Goal: Book appointment/travel/reservation

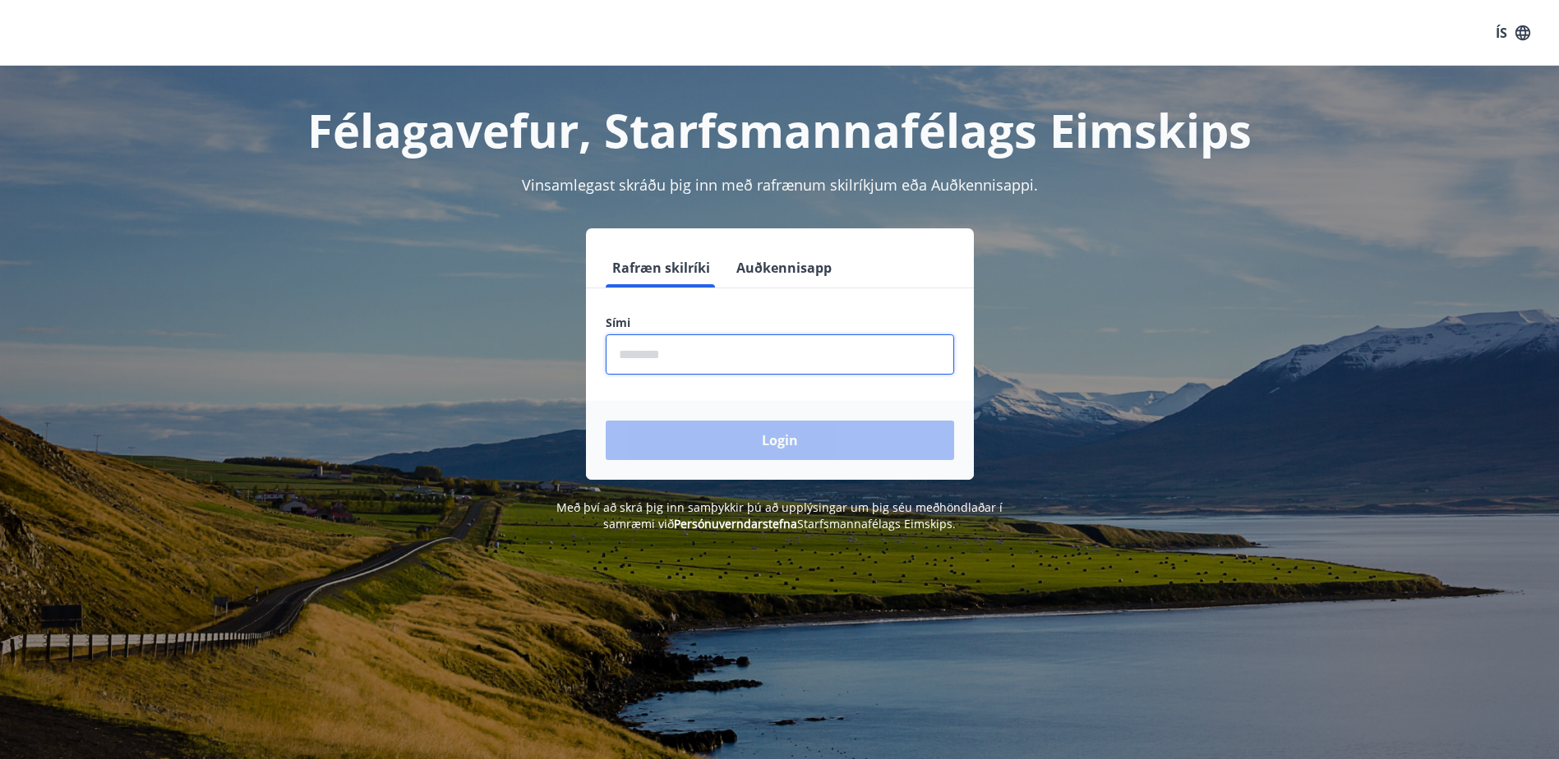
click at [671, 361] on input "phone" at bounding box center [780, 355] width 348 height 40
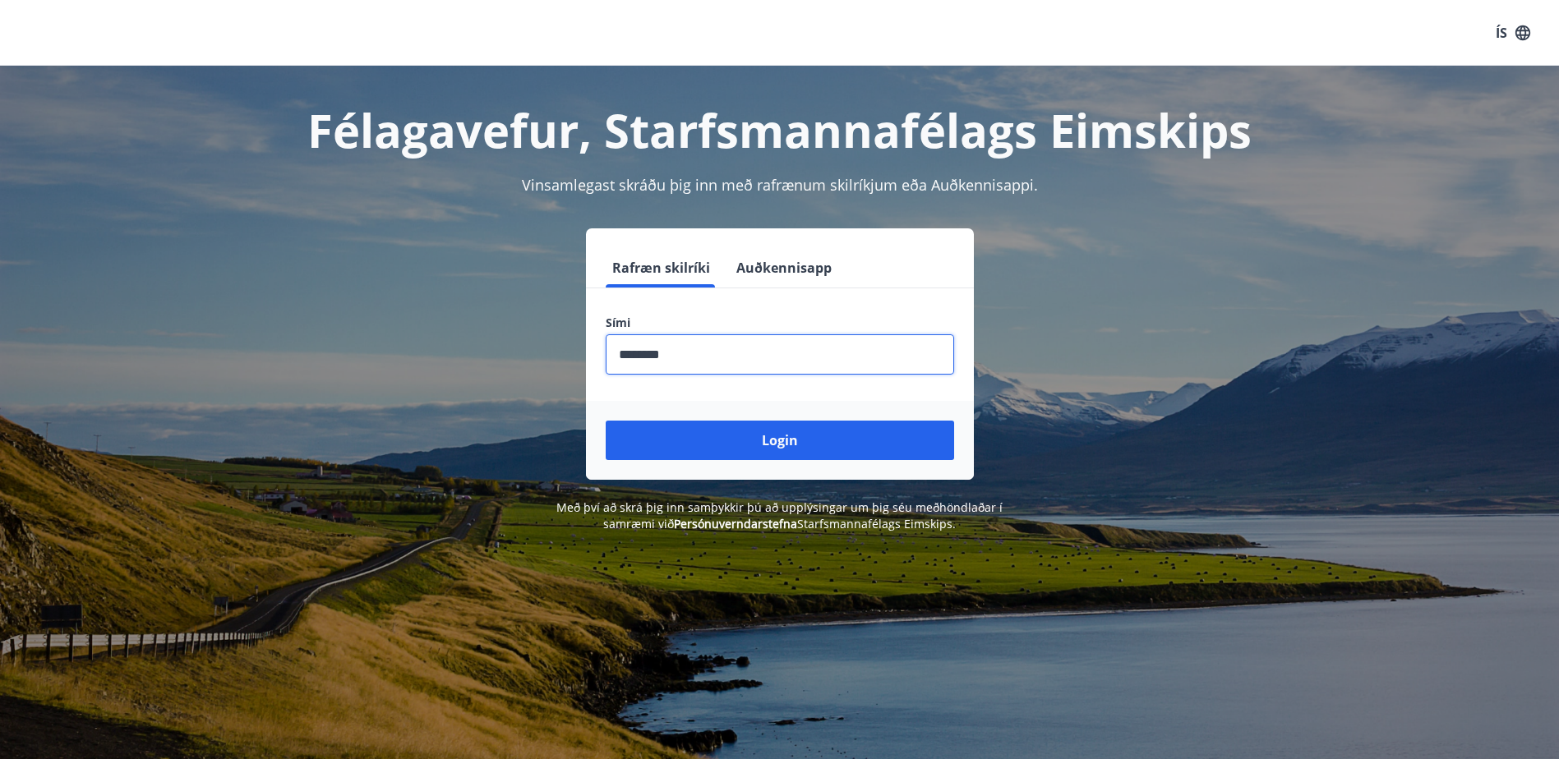
type input "********"
click at [606, 421] on button "Login" at bounding box center [780, 440] width 348 height 39
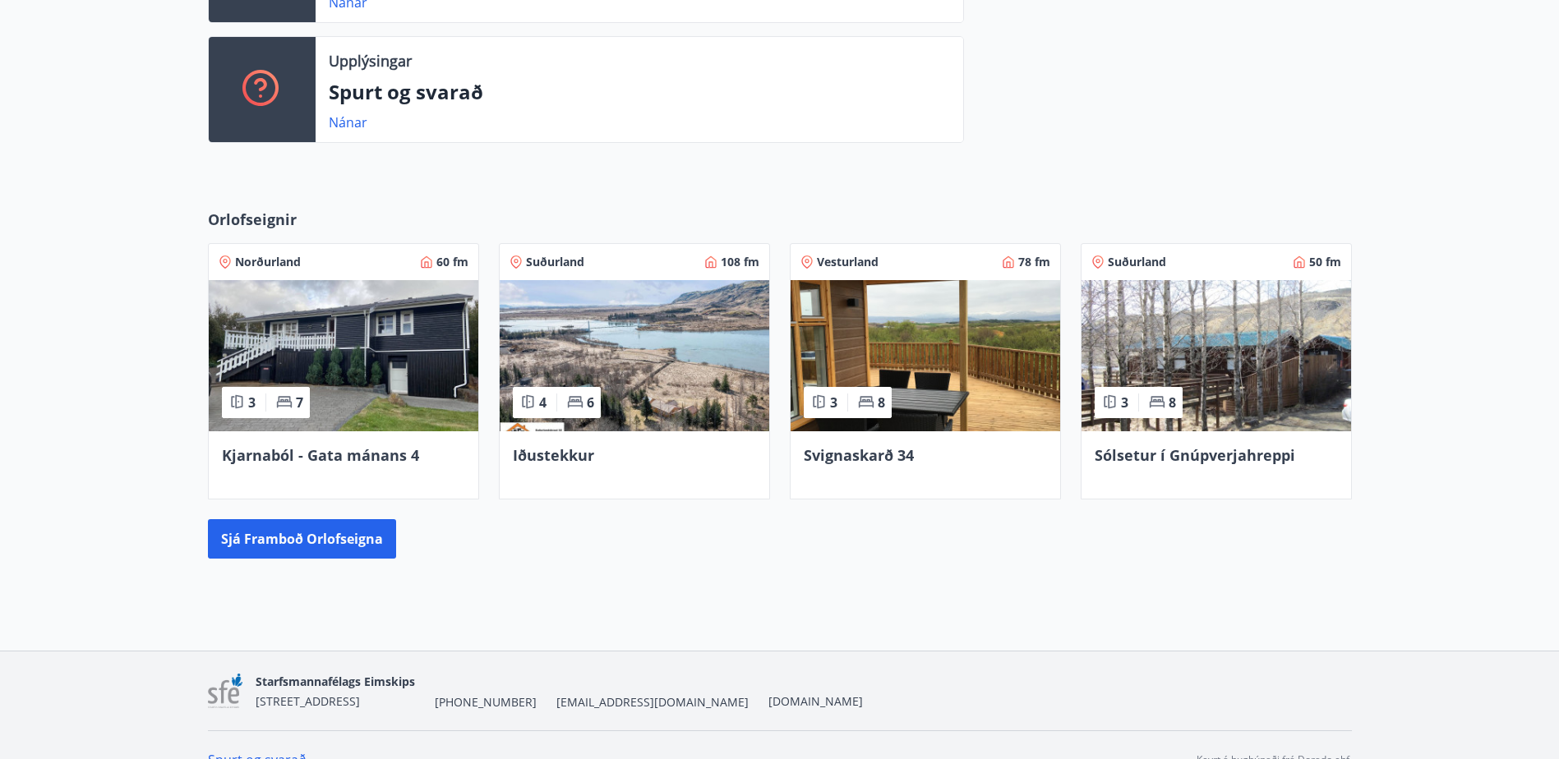
scroll to position [576, 0]
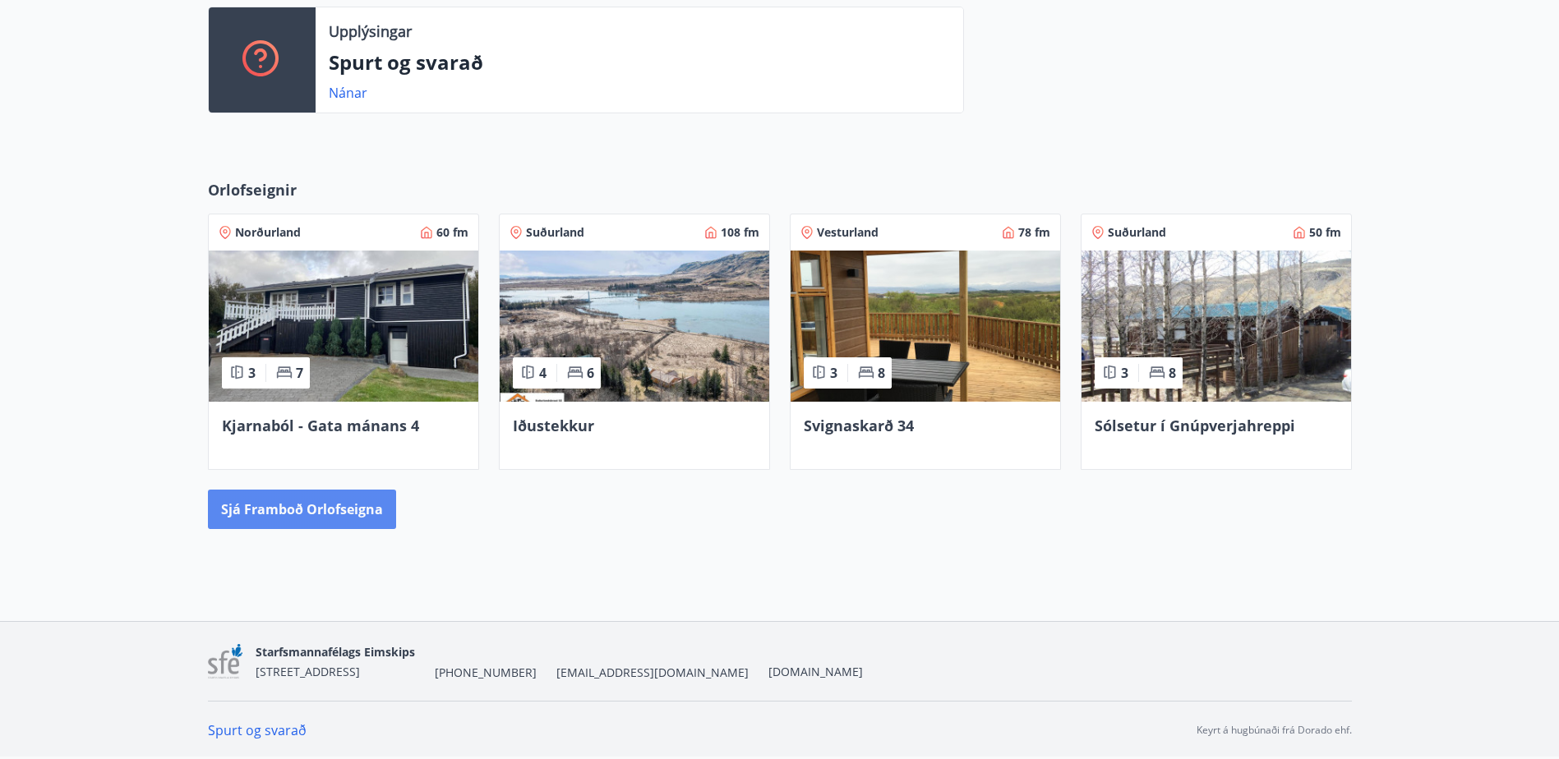
click at [348, 509] on button "Sjá framboð orlofseigna" at bounding box center [302, 509] width 188 height 39
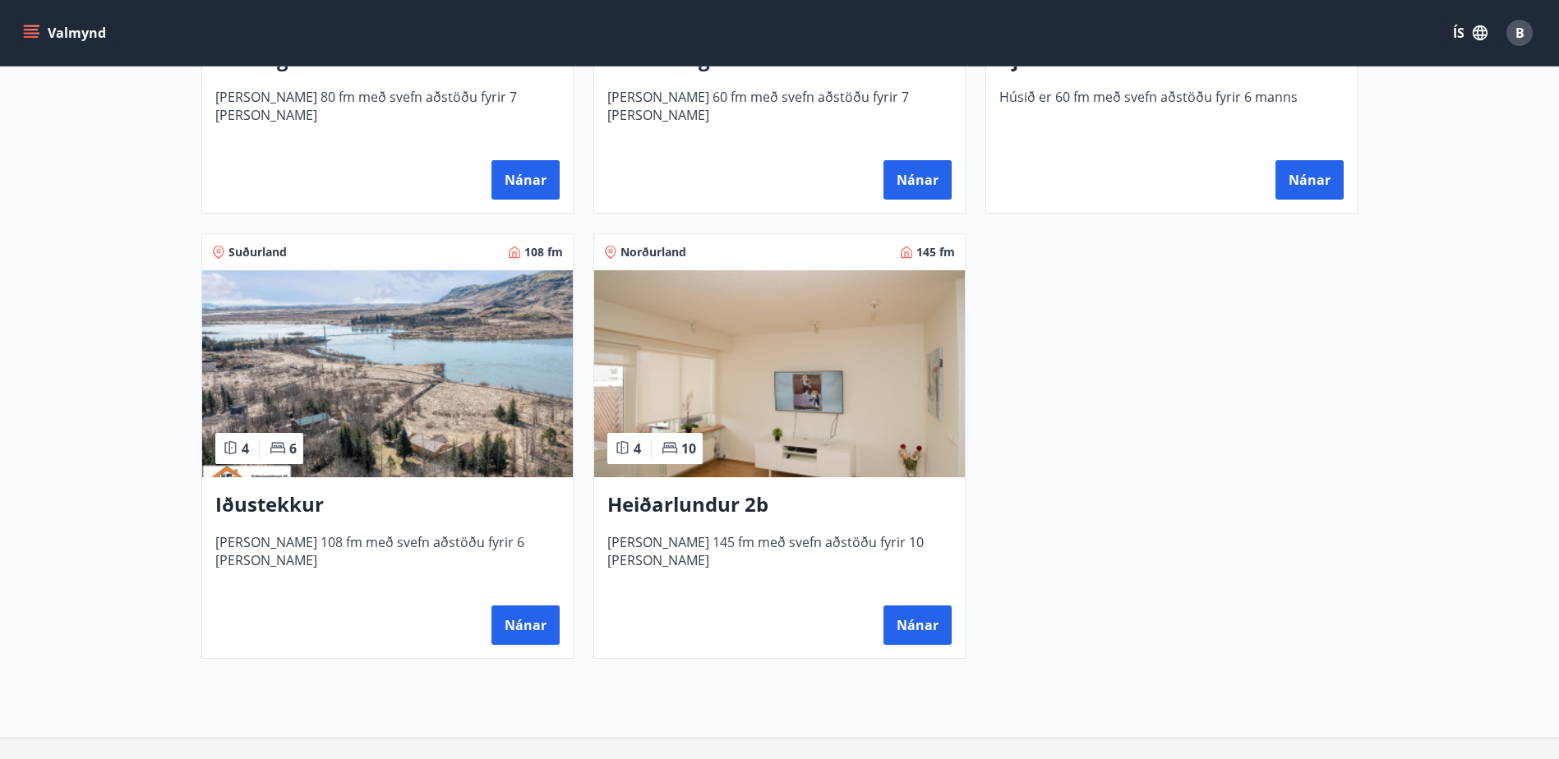
scroll to position [1068, 0]
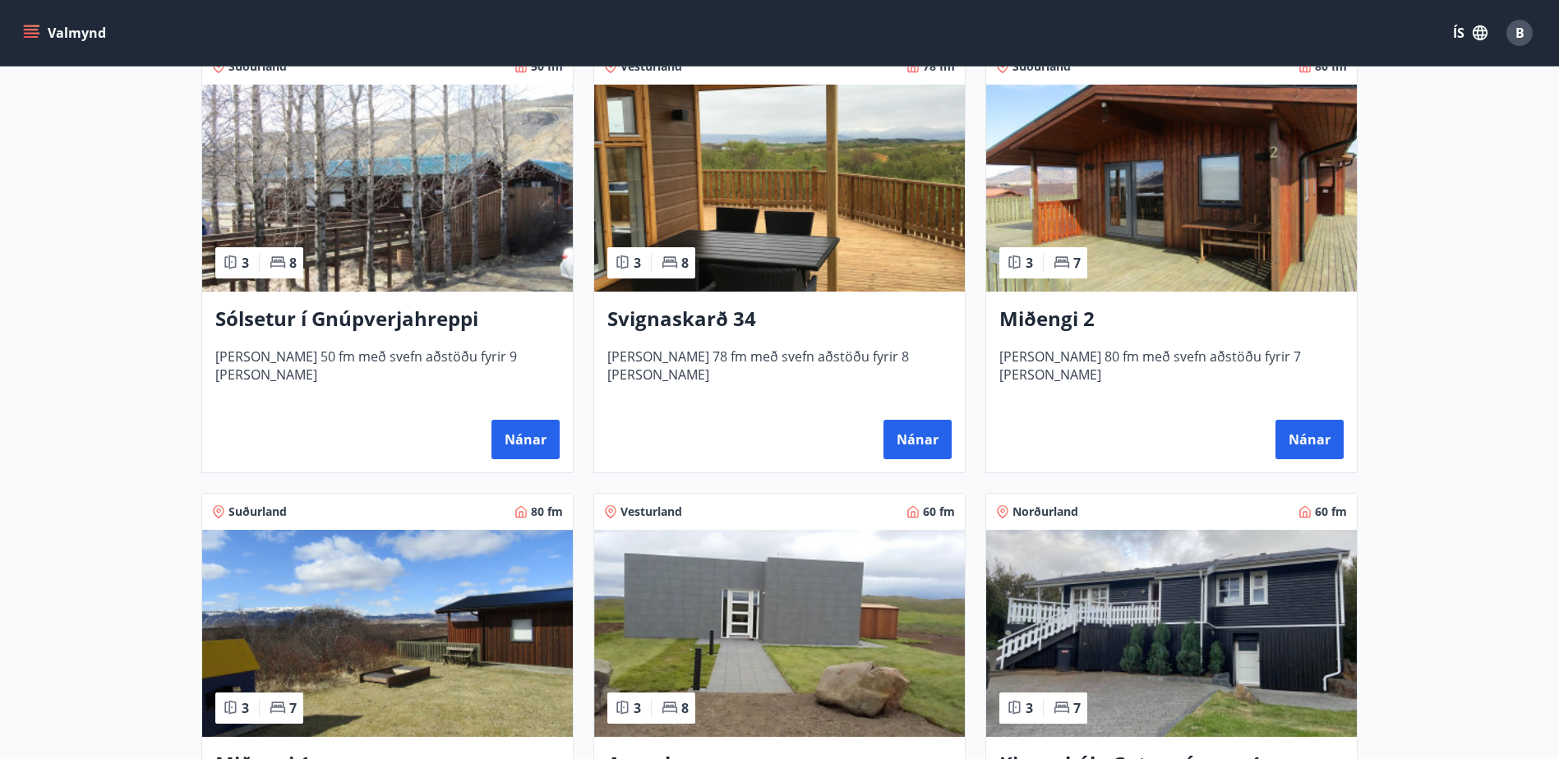
click at [382, 151] on img at bounding box center [387, 188] width 371 height 207
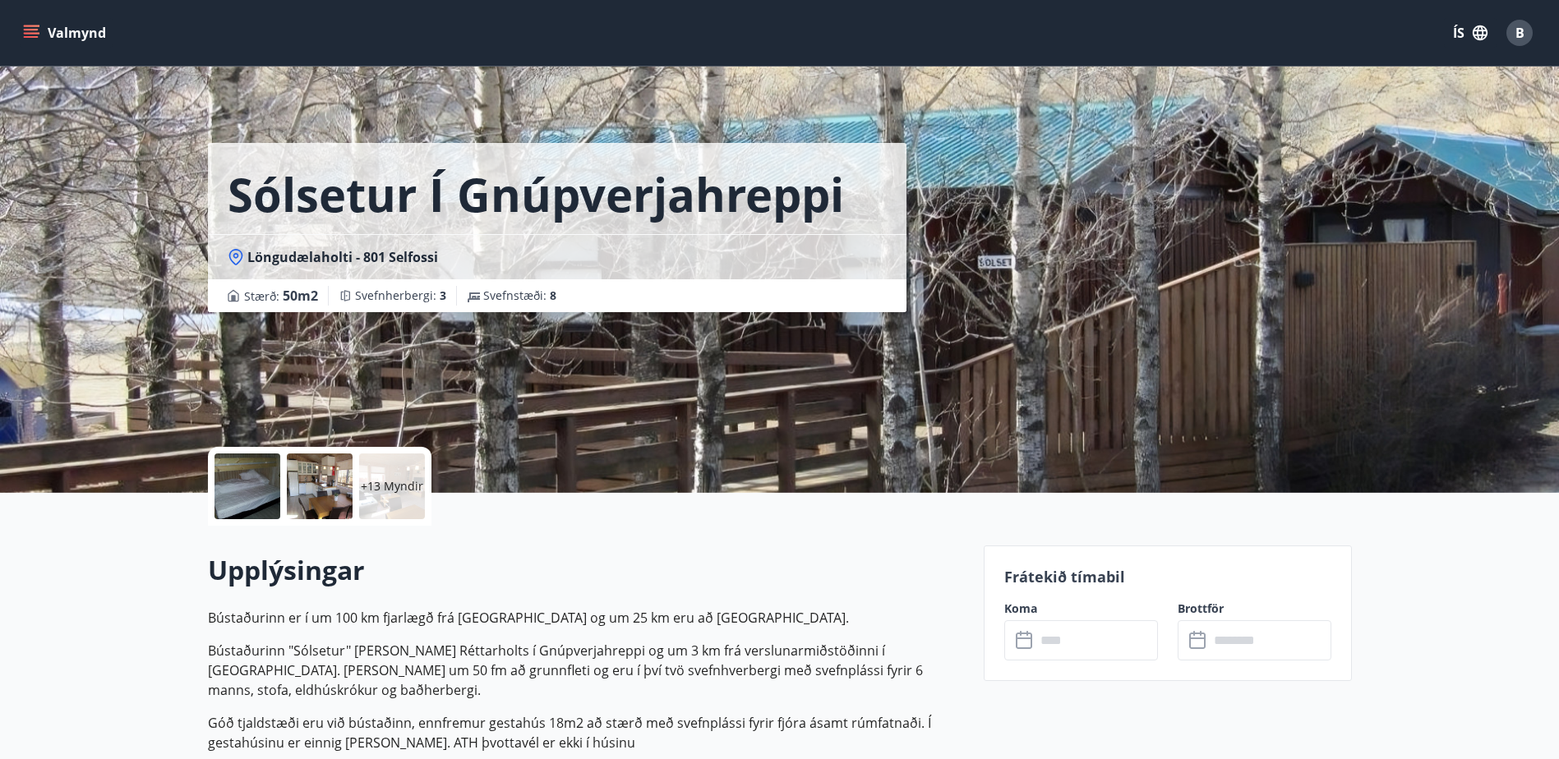
click at [315, 483] on div at bounding box center [320, 487] width 66 height 66
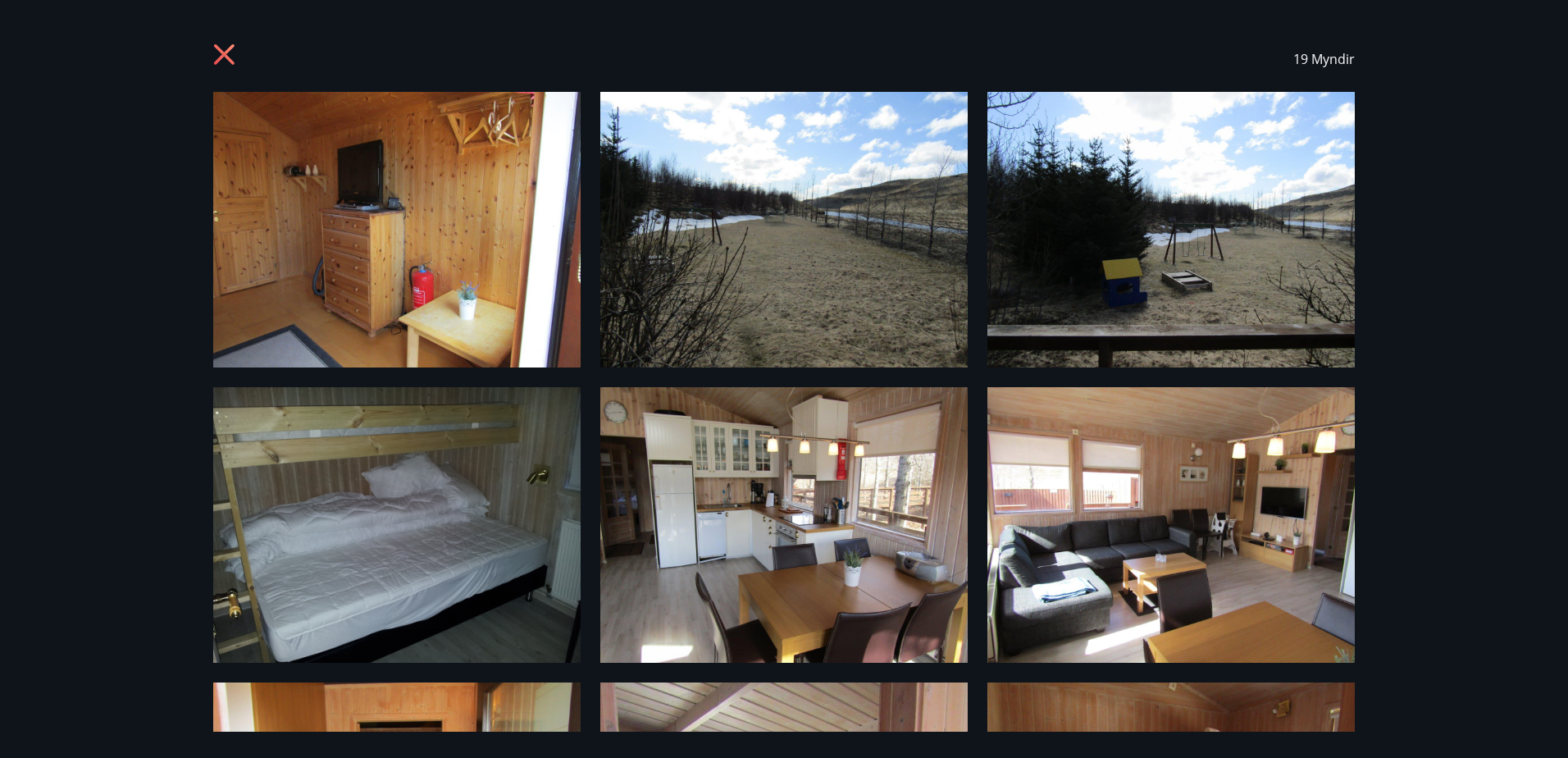
click at [216, 53] on icon at bounding box center [227, 57] width 26 height 26
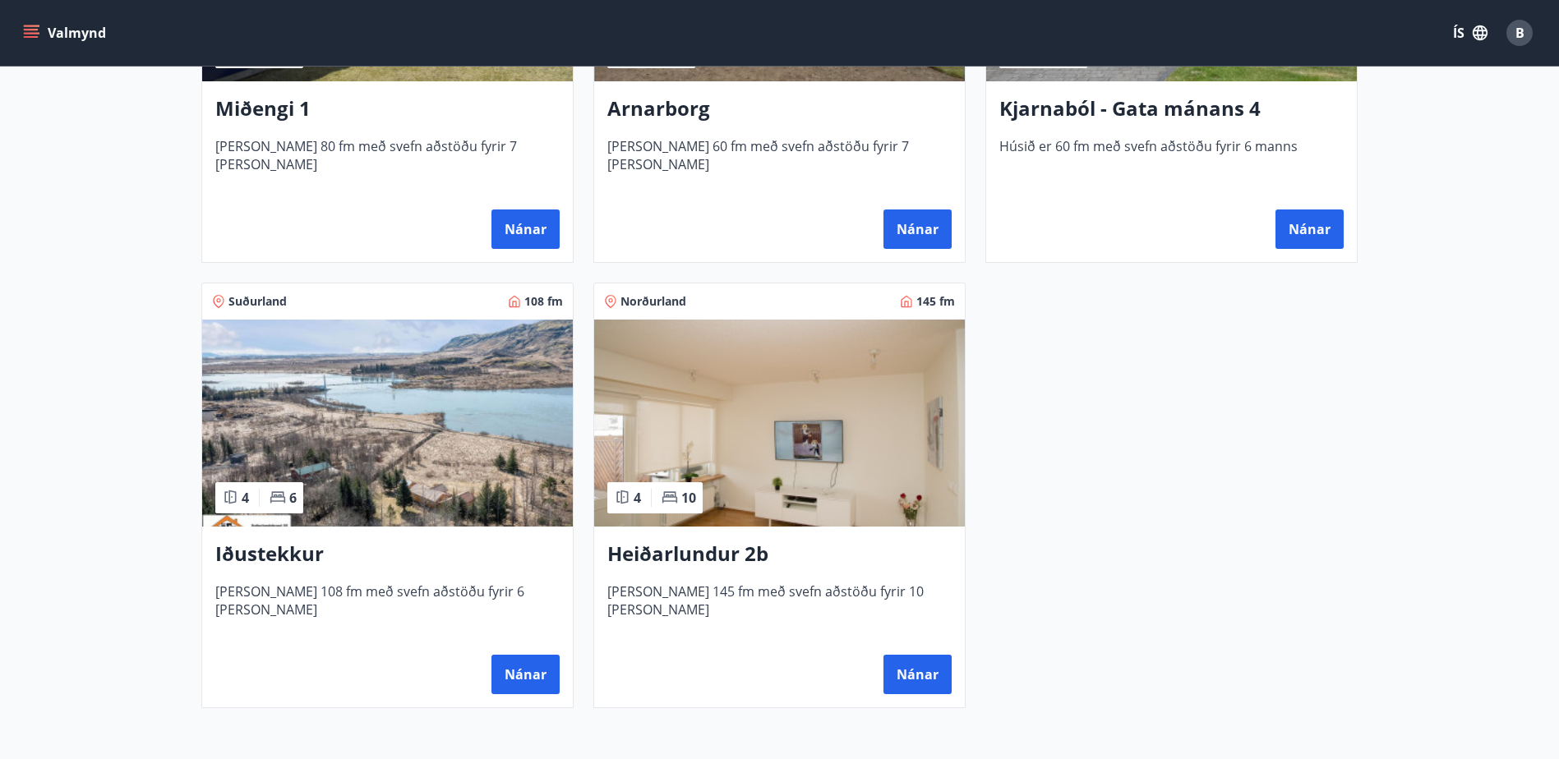
scroll to position [986, 0]
click at [447, 452] on img at bounding box center [387, 422] width 371 height 207
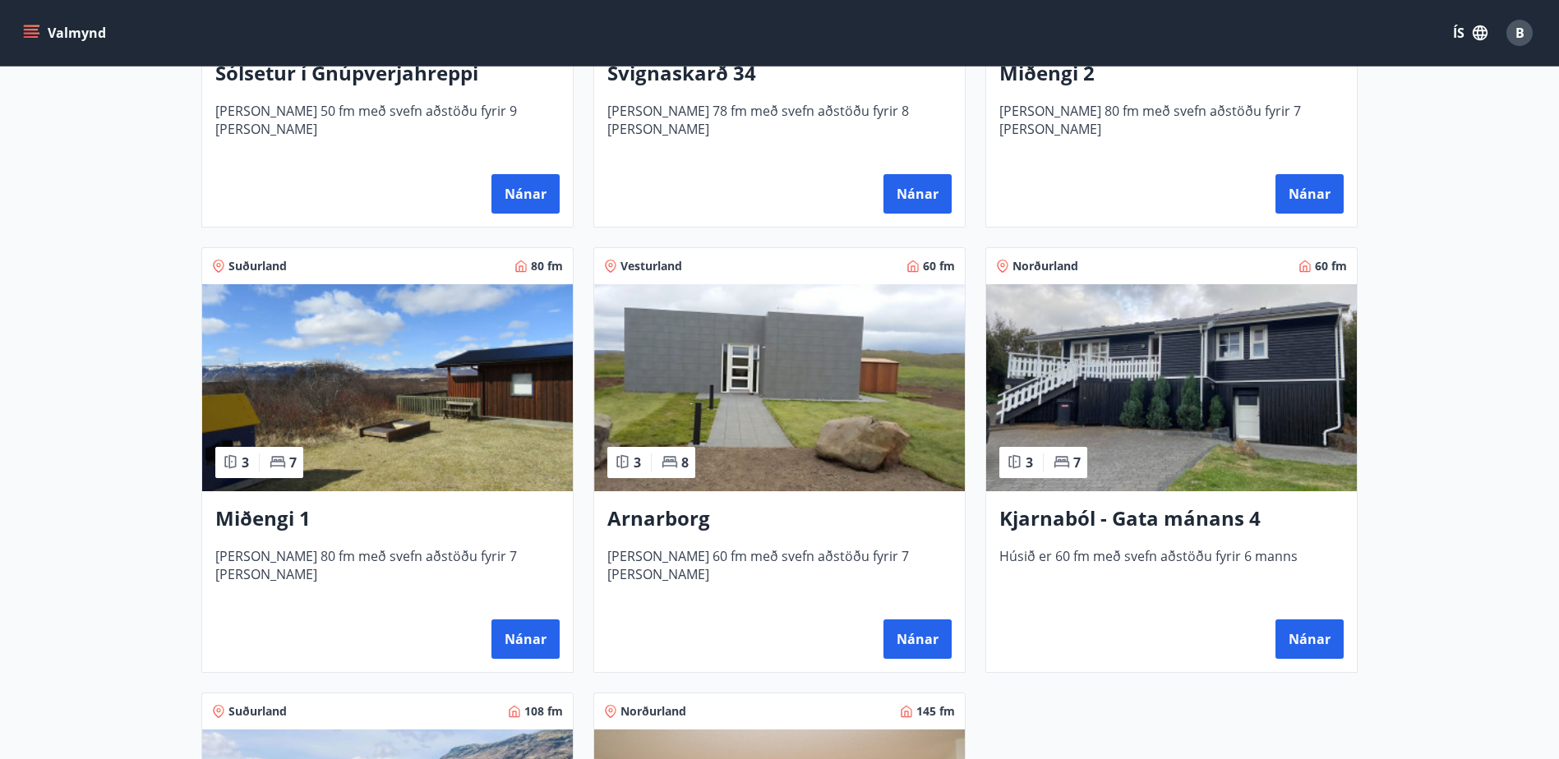
click at [1142, 359] on img at bounding box center [1171, 387] width 371 height 207
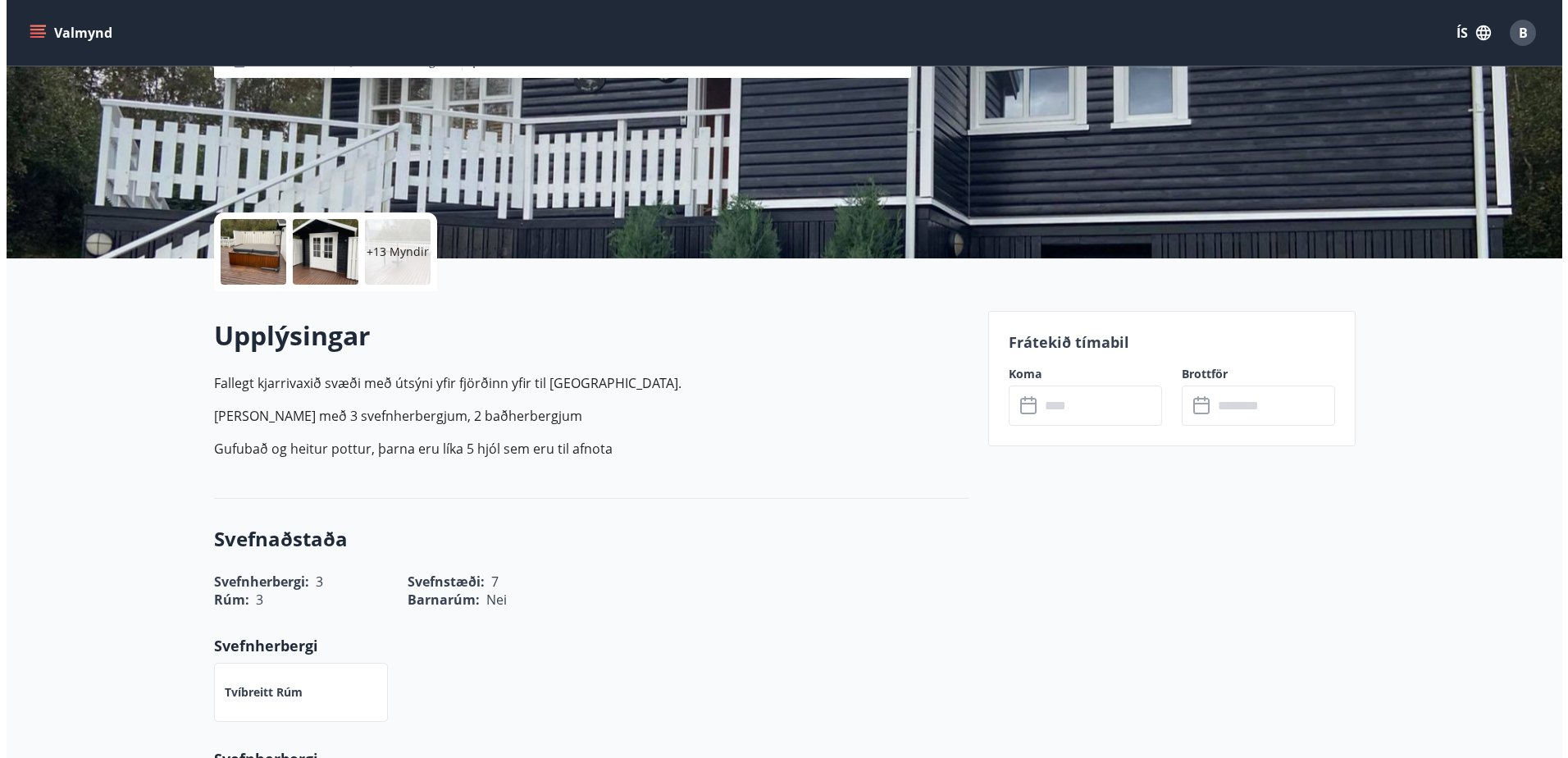
scroll to position [247, 0]
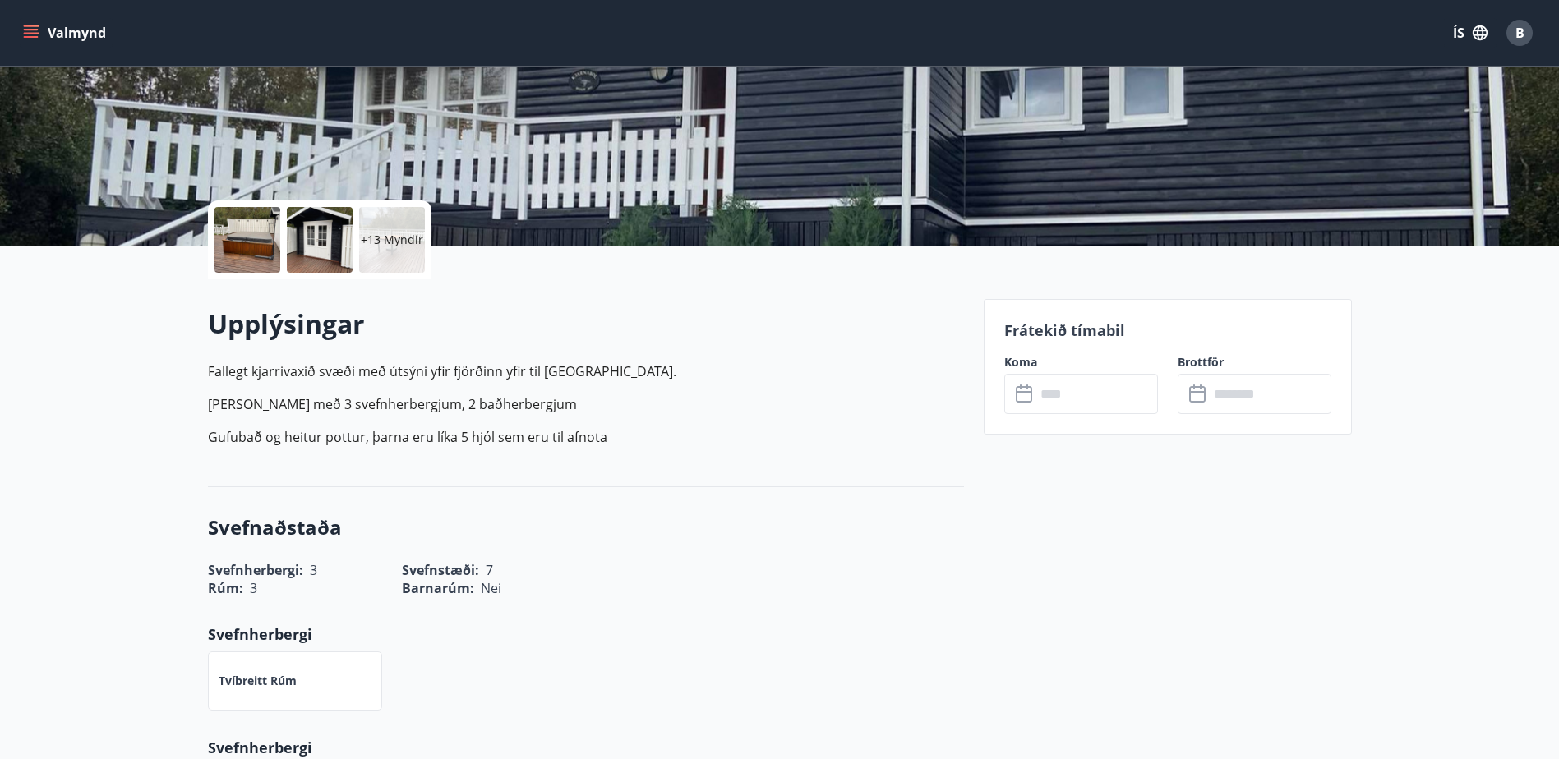
click at [265, 247] on div at bounding box center [248, 240] width 66 height 66
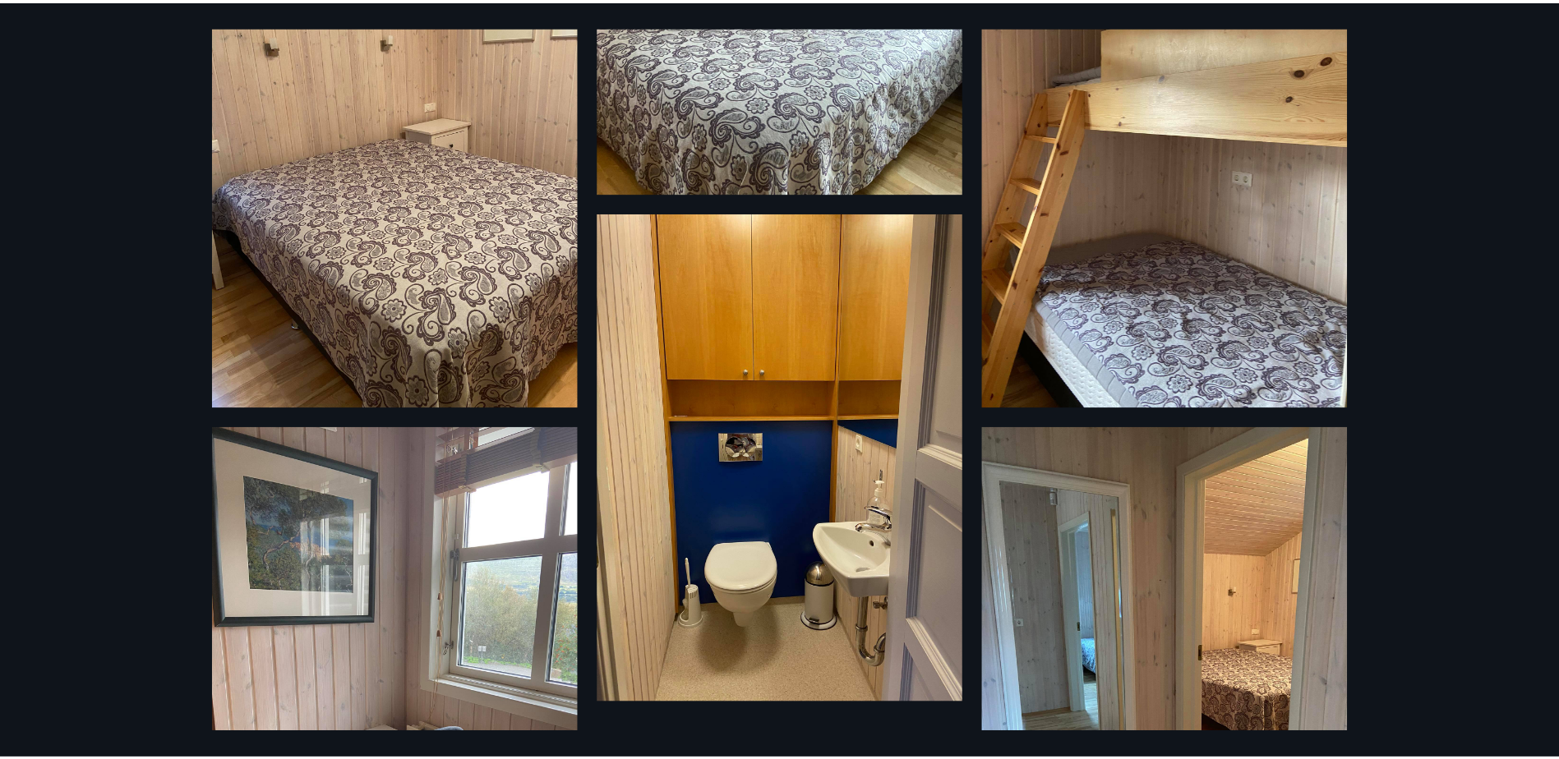
scroll to position [2177, 0]
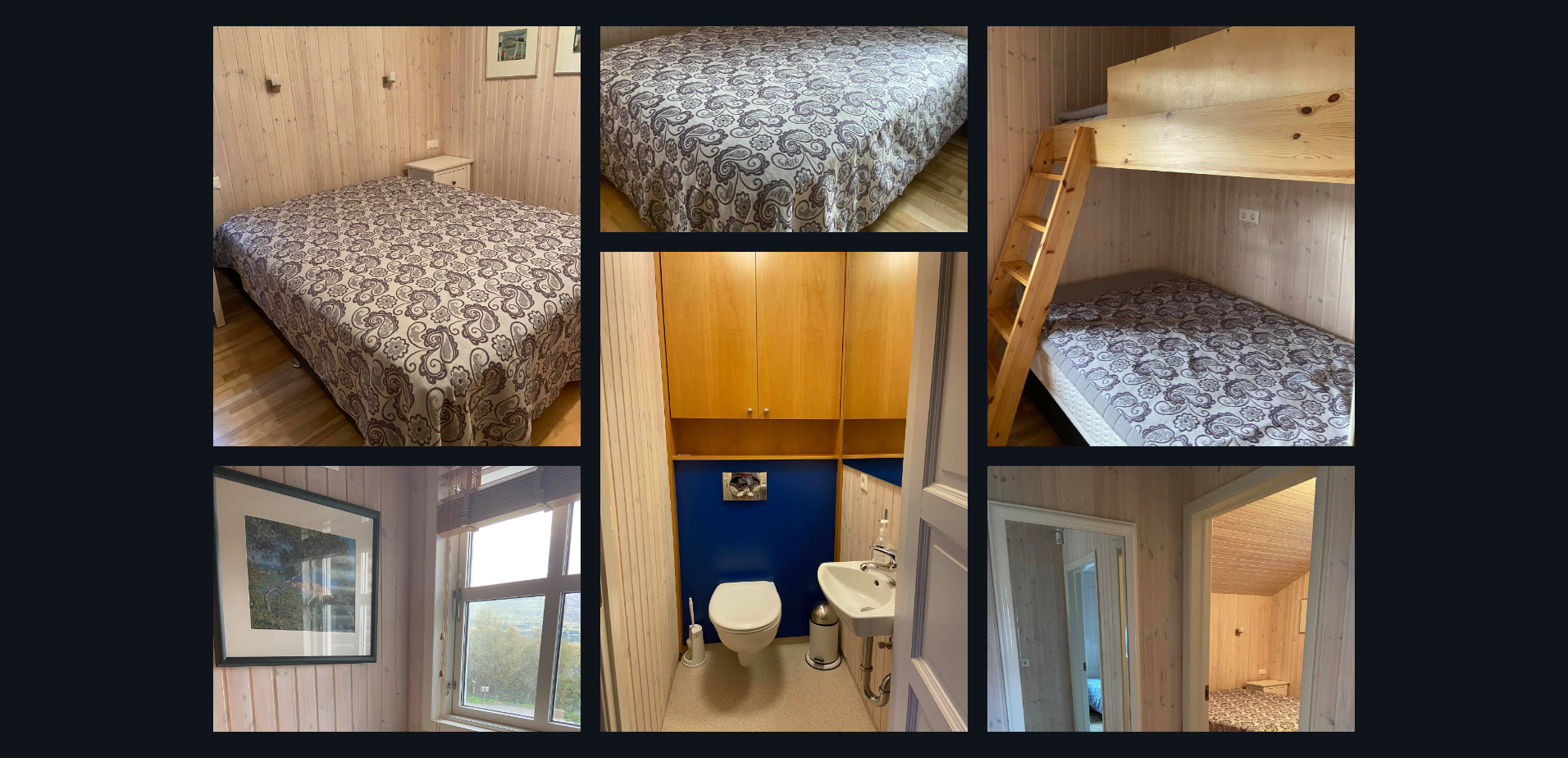
click at [137, 172] on div "19 Myndir" at bounding box center [784, 379] width 1568 height 758
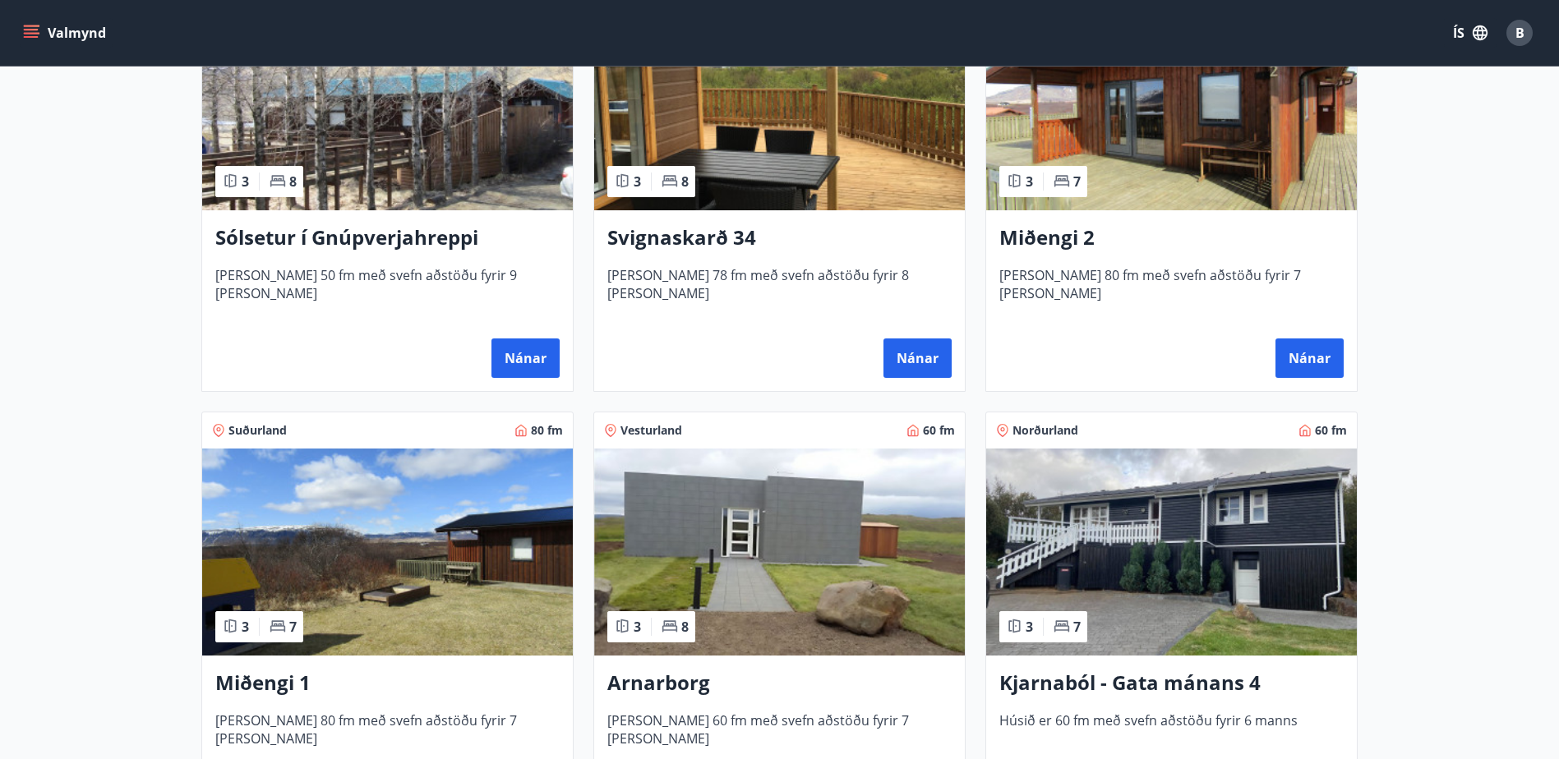
click at [729, 503] on img at bounding box center [779, 552] width 371 height 207
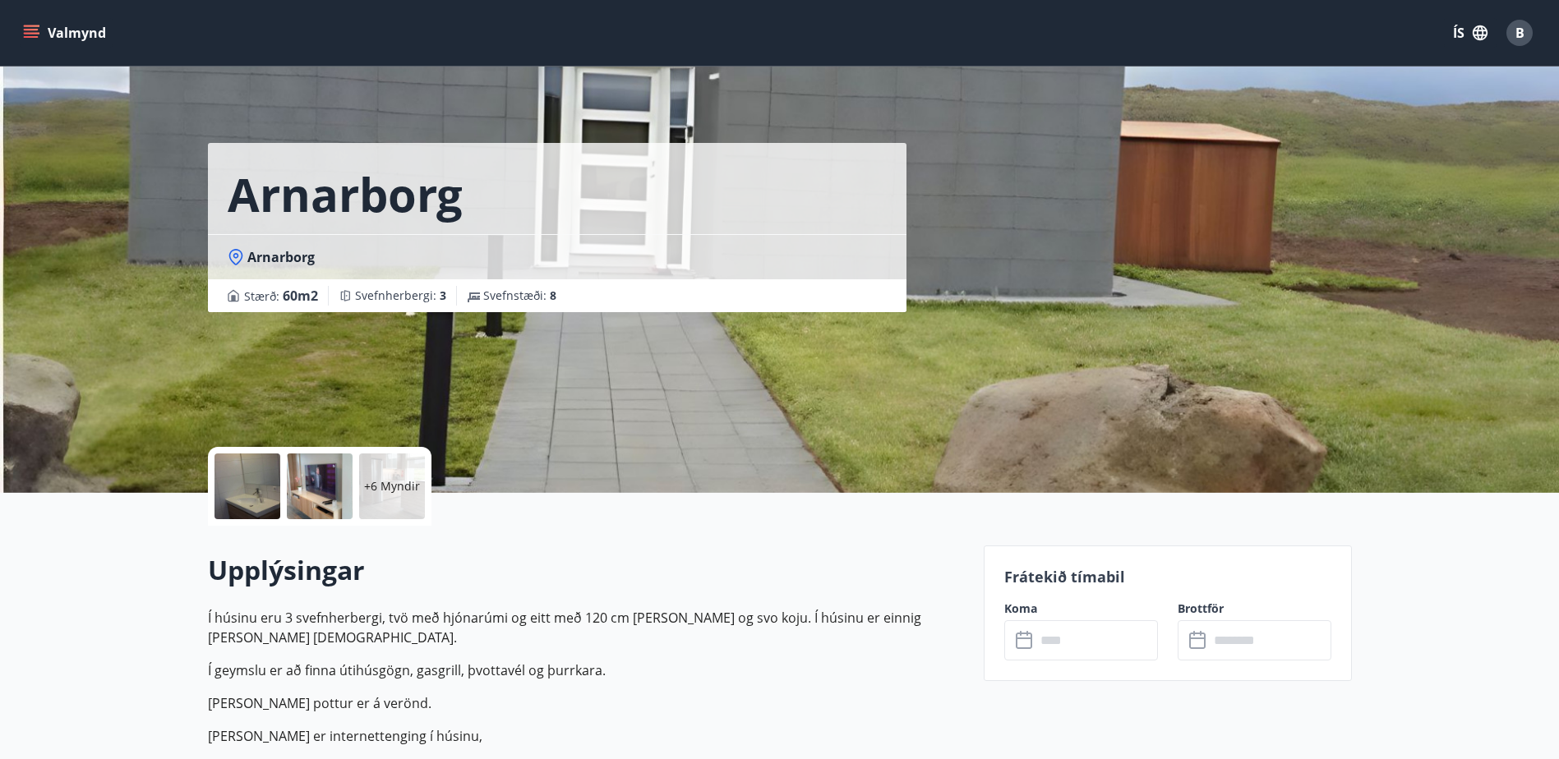
click at [266, 487] on div at bounding box center [248, 487] width 66 height 66
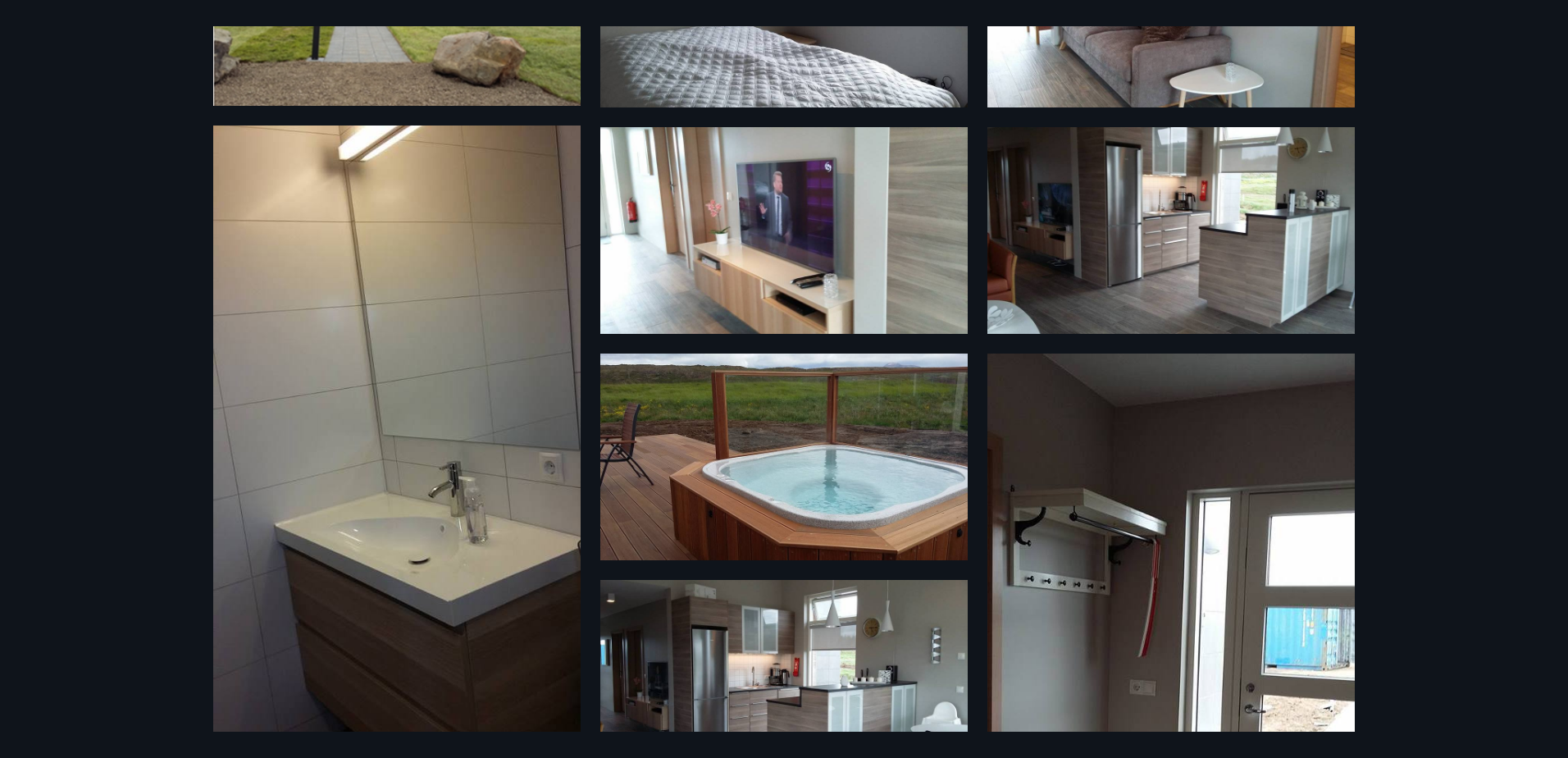
scroll to position [247, 0]
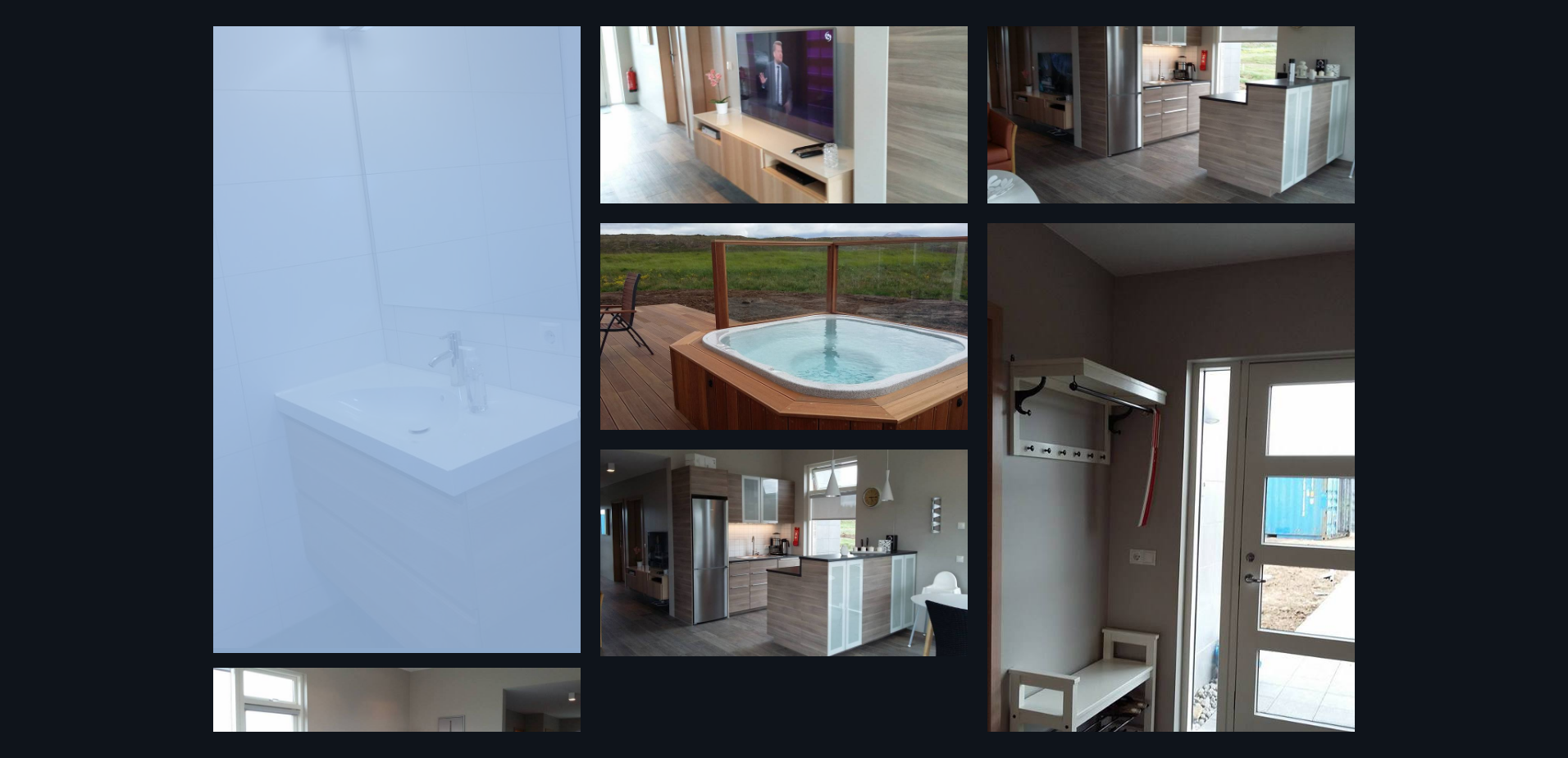
drag, startPoint x: 472, startPoint y: 25, endPoint x: 429, endPoint y: 30, distance: 43.3
click at [454, 30] on div "12 Myndir" at bounding box center [784, 379] width 1568 height 758
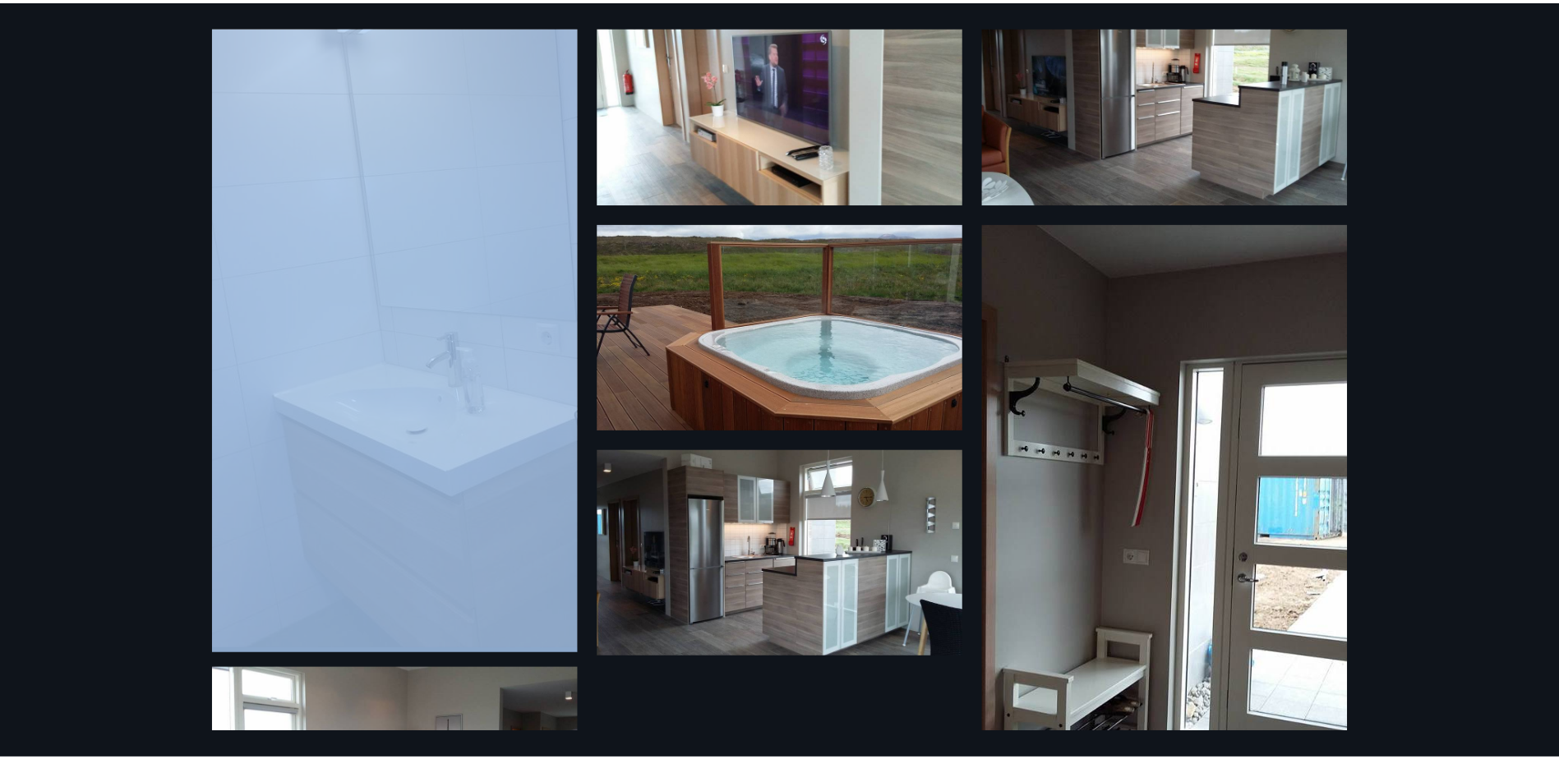
scroll to position [295, 0]
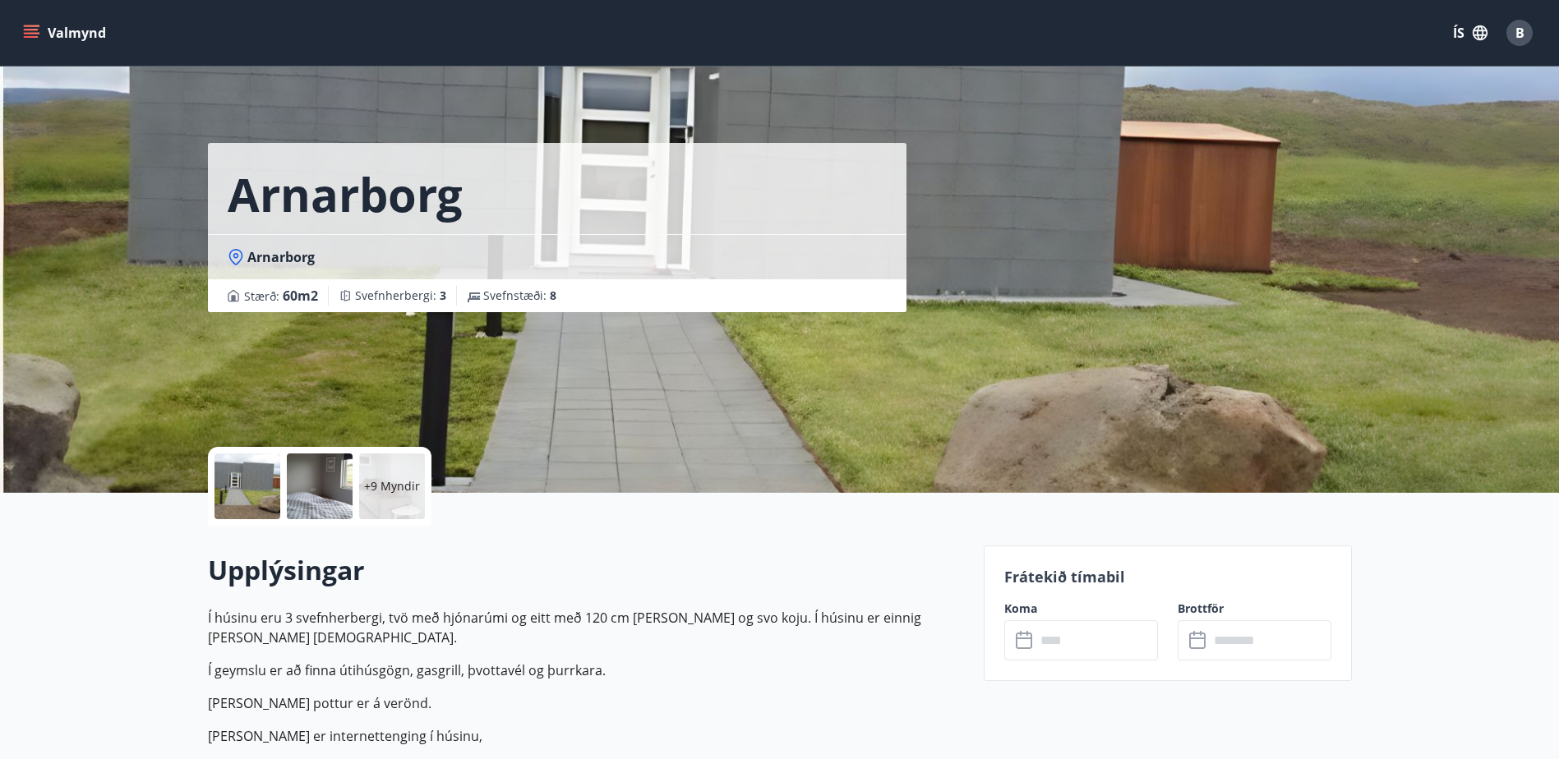
click at [141, 69] on div "Arnarborg Arnarborg Stærð : 60 m2 Svefnherbergi : 3 Svefnstæði : 8" at bounding box center [779, 246] width 1559 height 493
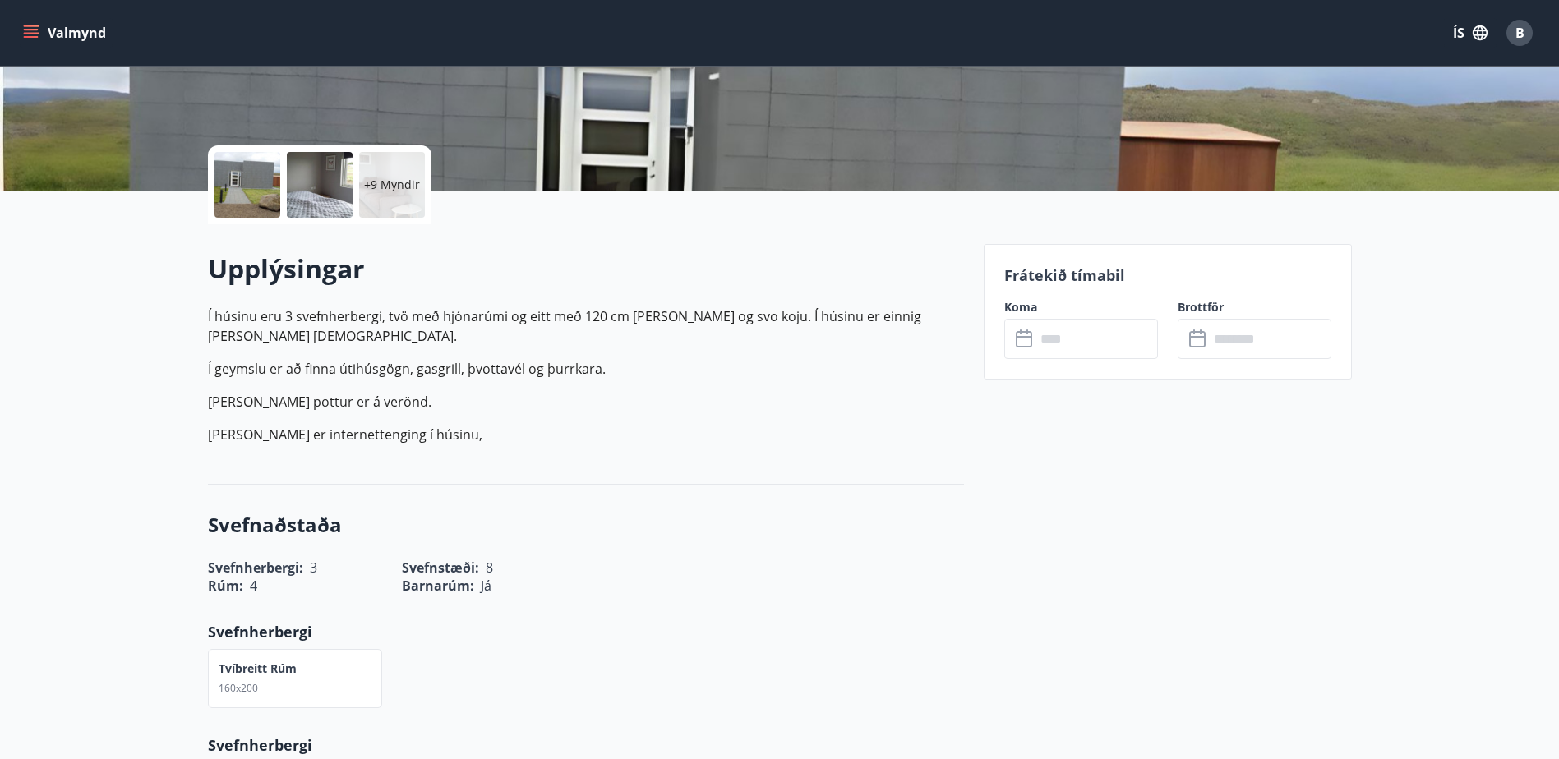
scroll to position [329, 0]
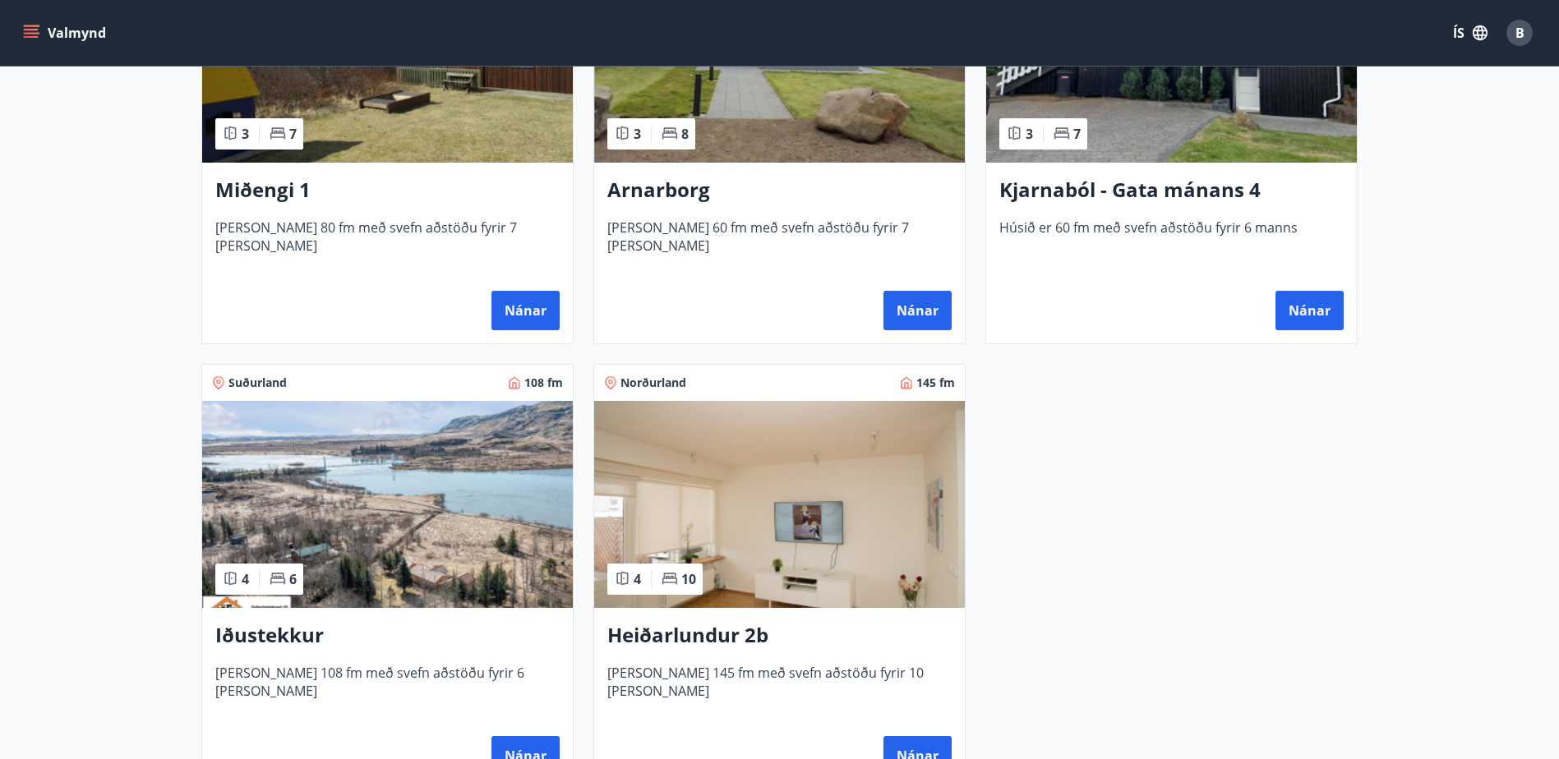
click at [793, 479] on img at bounding box center [779, 504] width 371 height 207
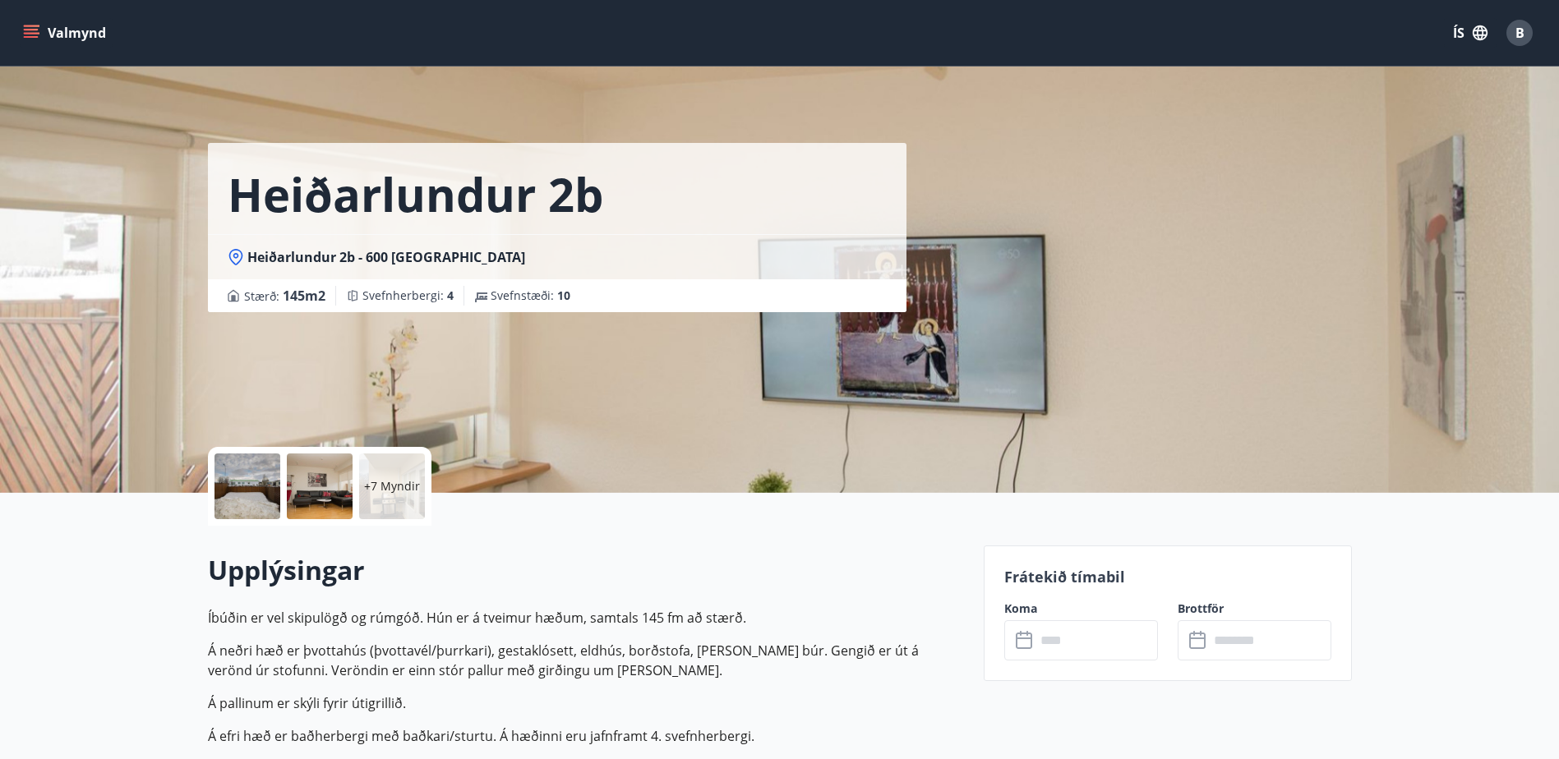
click at [251, 489] on div at bounding box center [248, 487] width 66 height 66
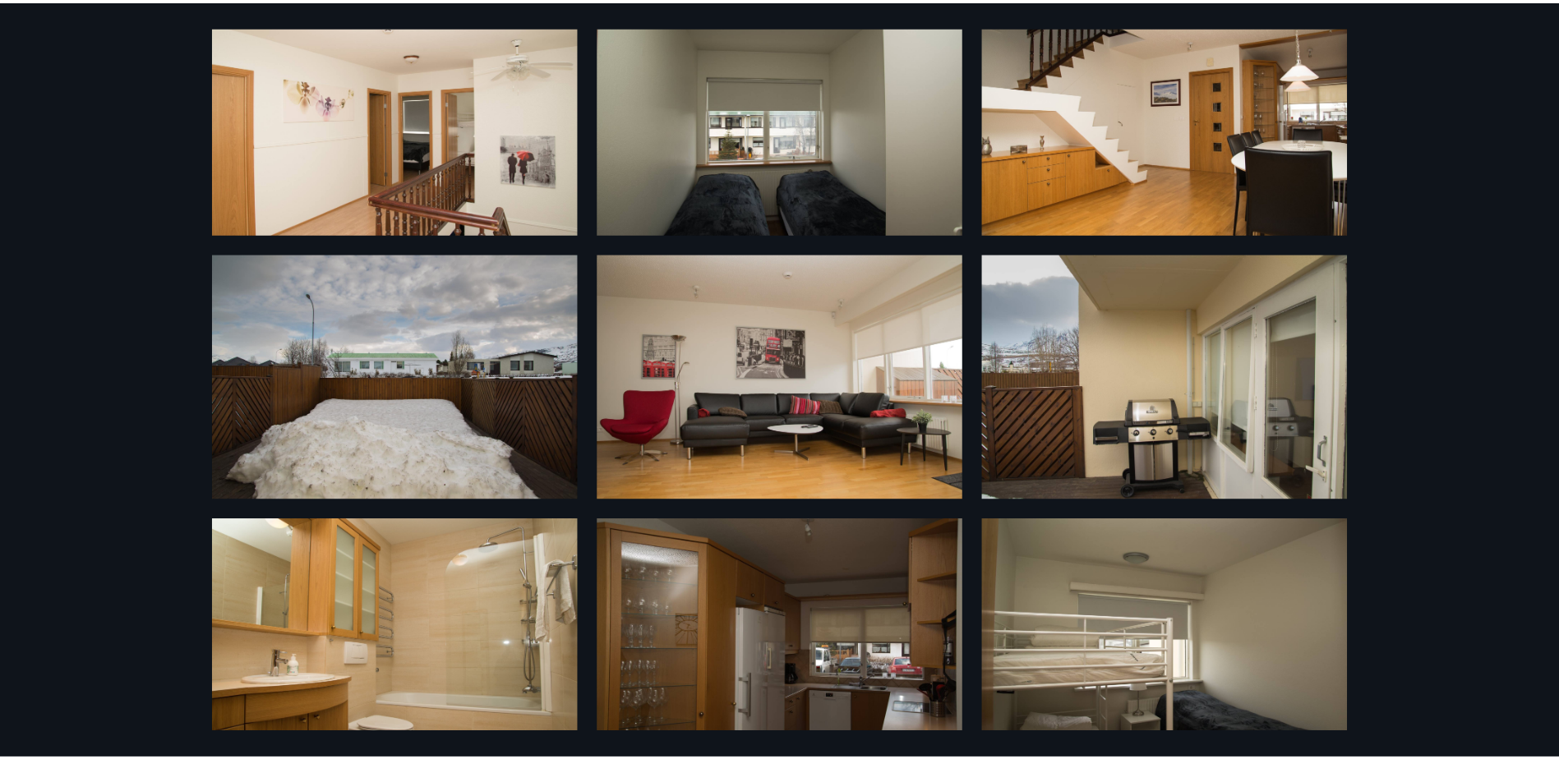
scroll to position [82, 0]
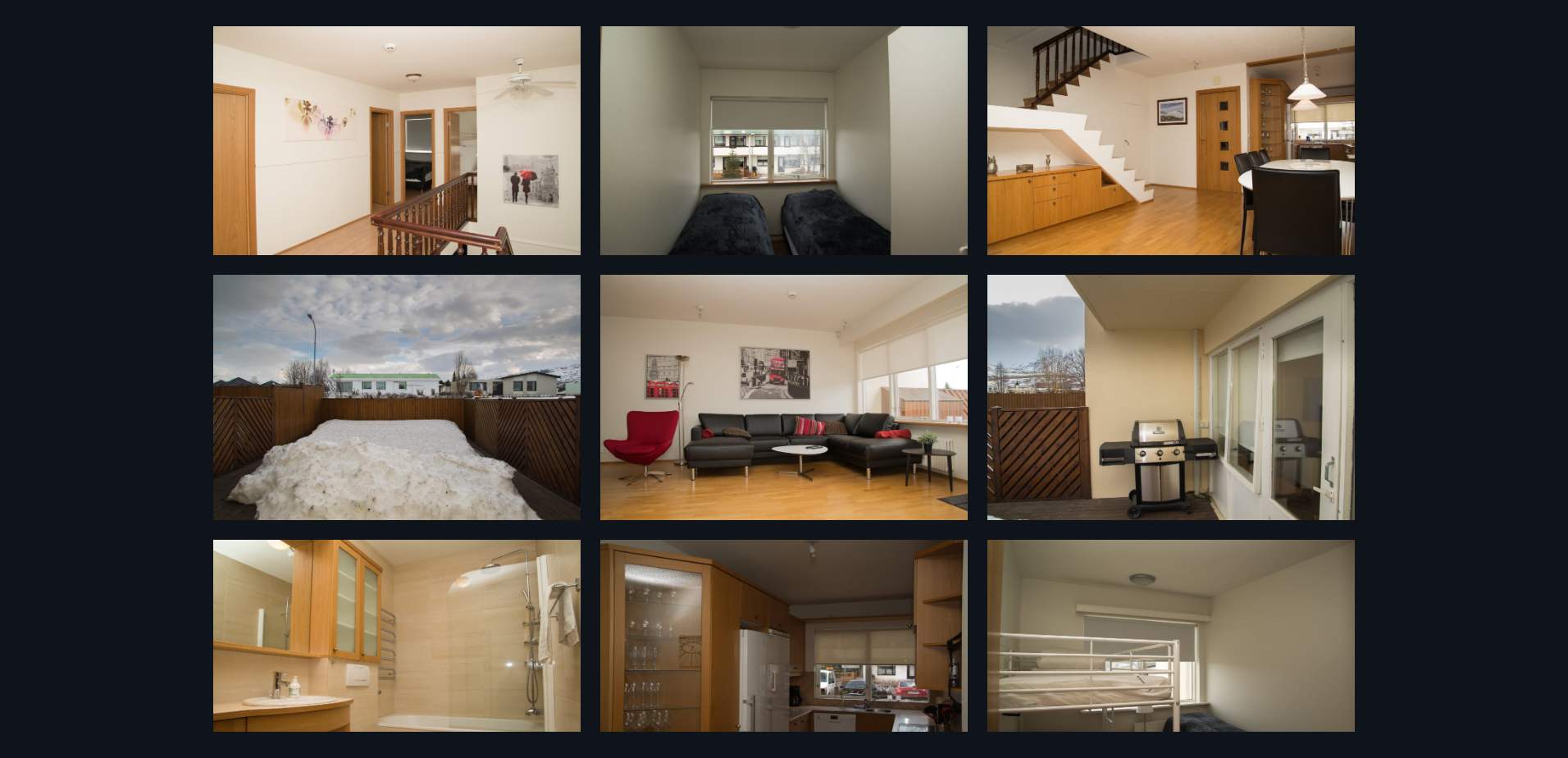
click at [119, 117] on div "13 Myndir" at bounding box center [784, 379] width 1568 height 758
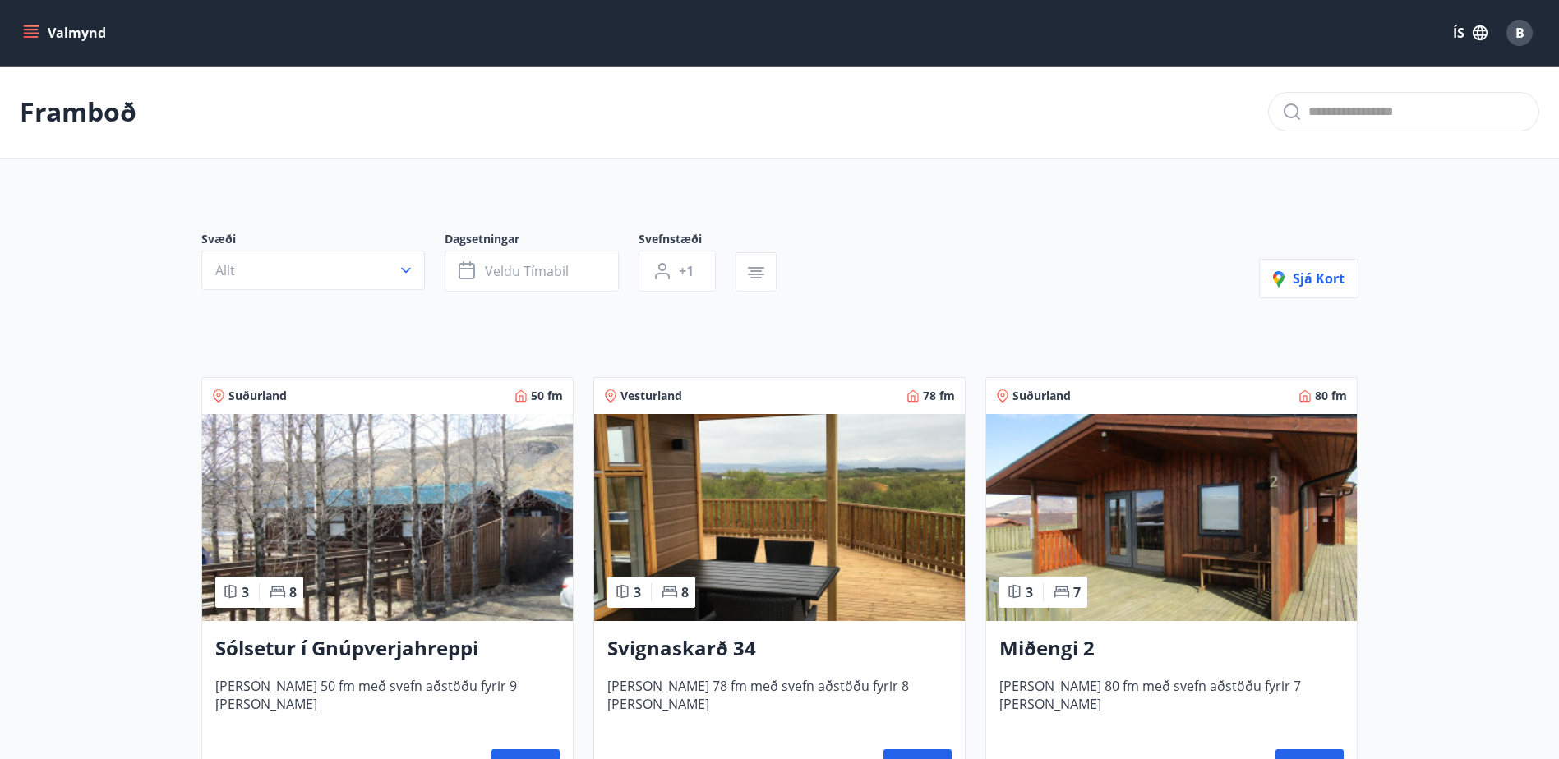
click at [52, 21] on button "Valmynd" at bounding box center [66, 33] width 93 height 30
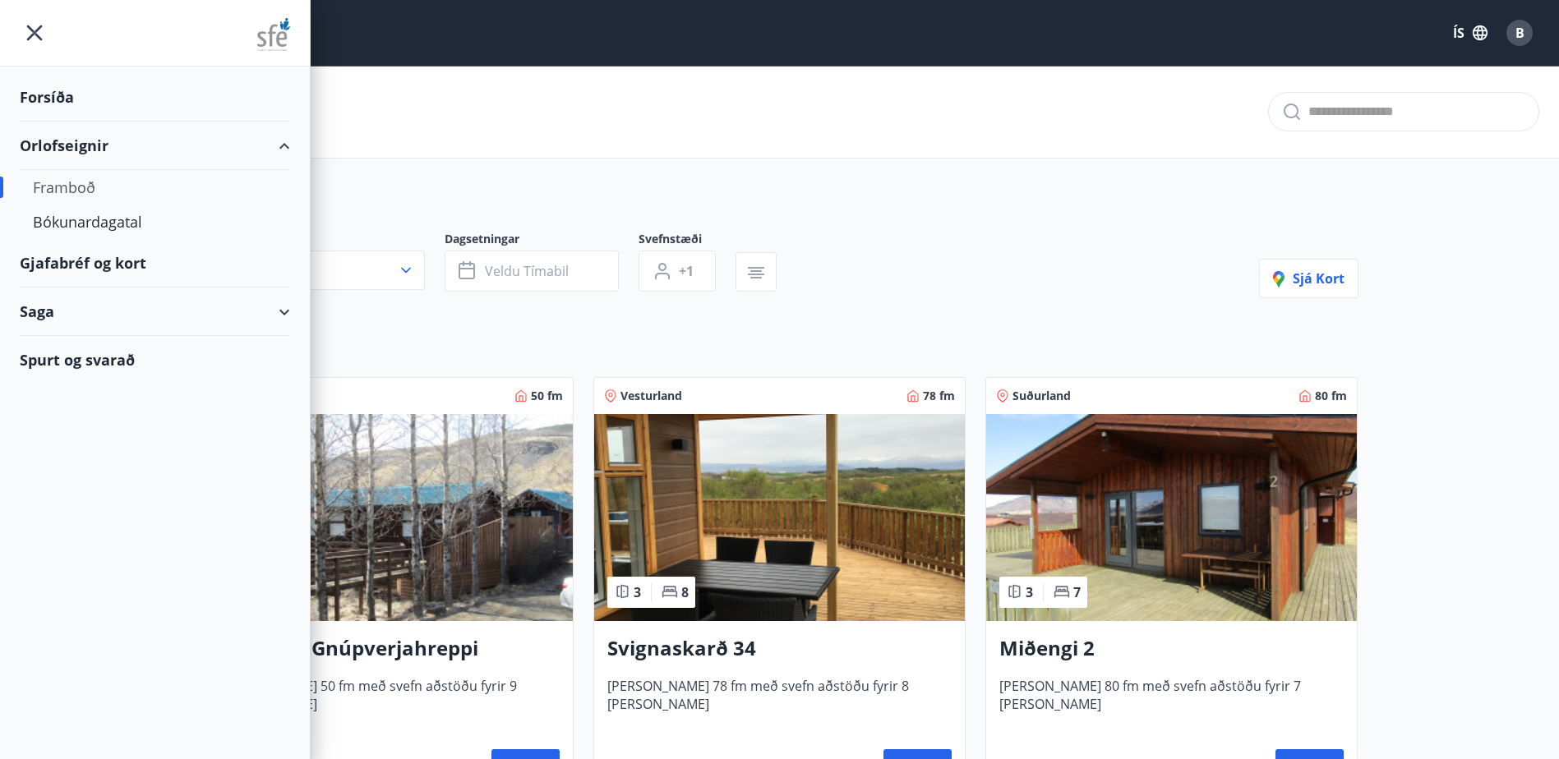
click at [292, 312] on icon at bounding box center [285, 312] width 20 height 20
click at [69, 423] on div "Punktar" at bounding box center [155, 422] width 244 height 35
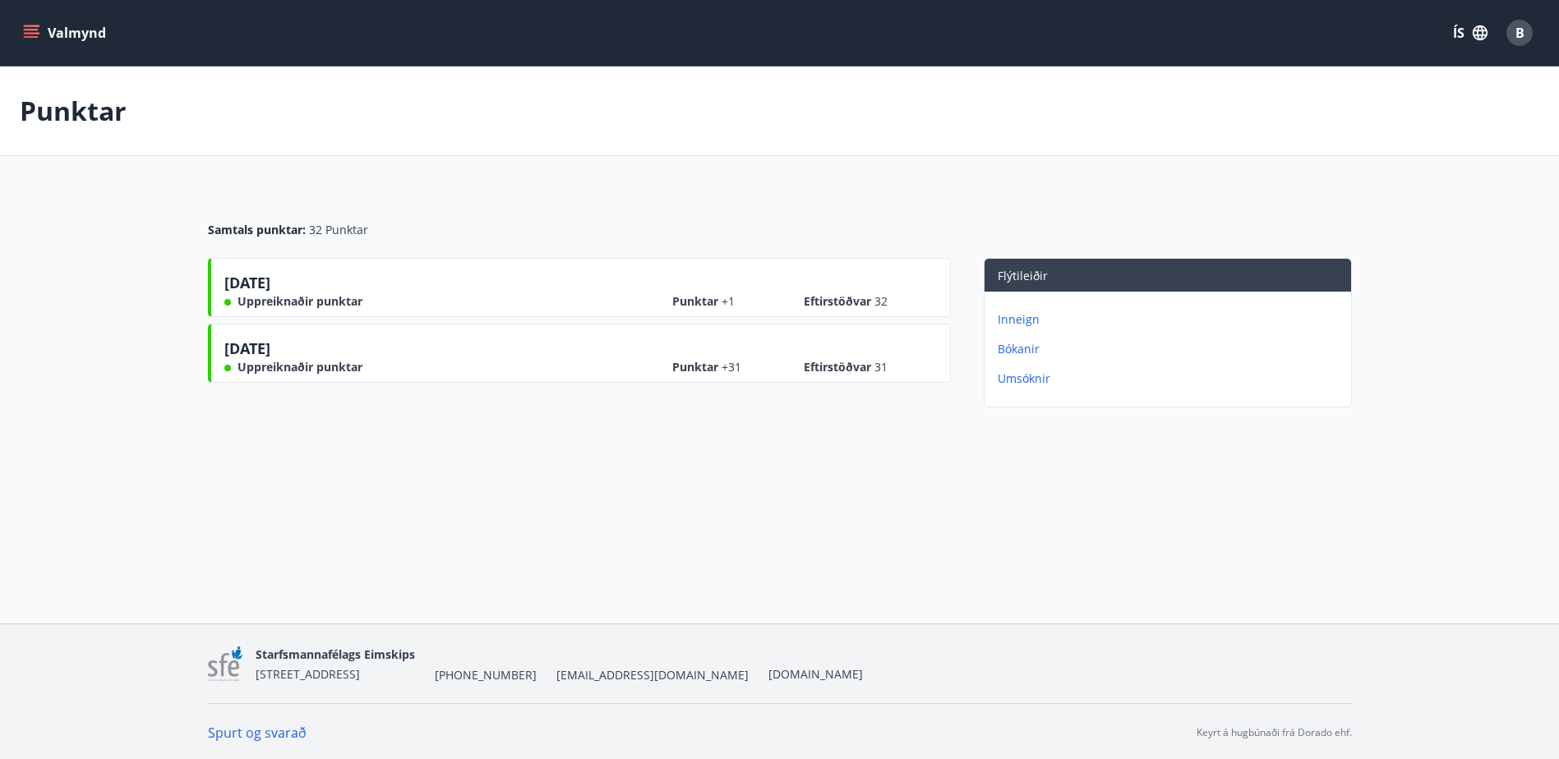
click at [100, 21] on button "Valmynd" at bounding box center [66, 33] width 93 height 30
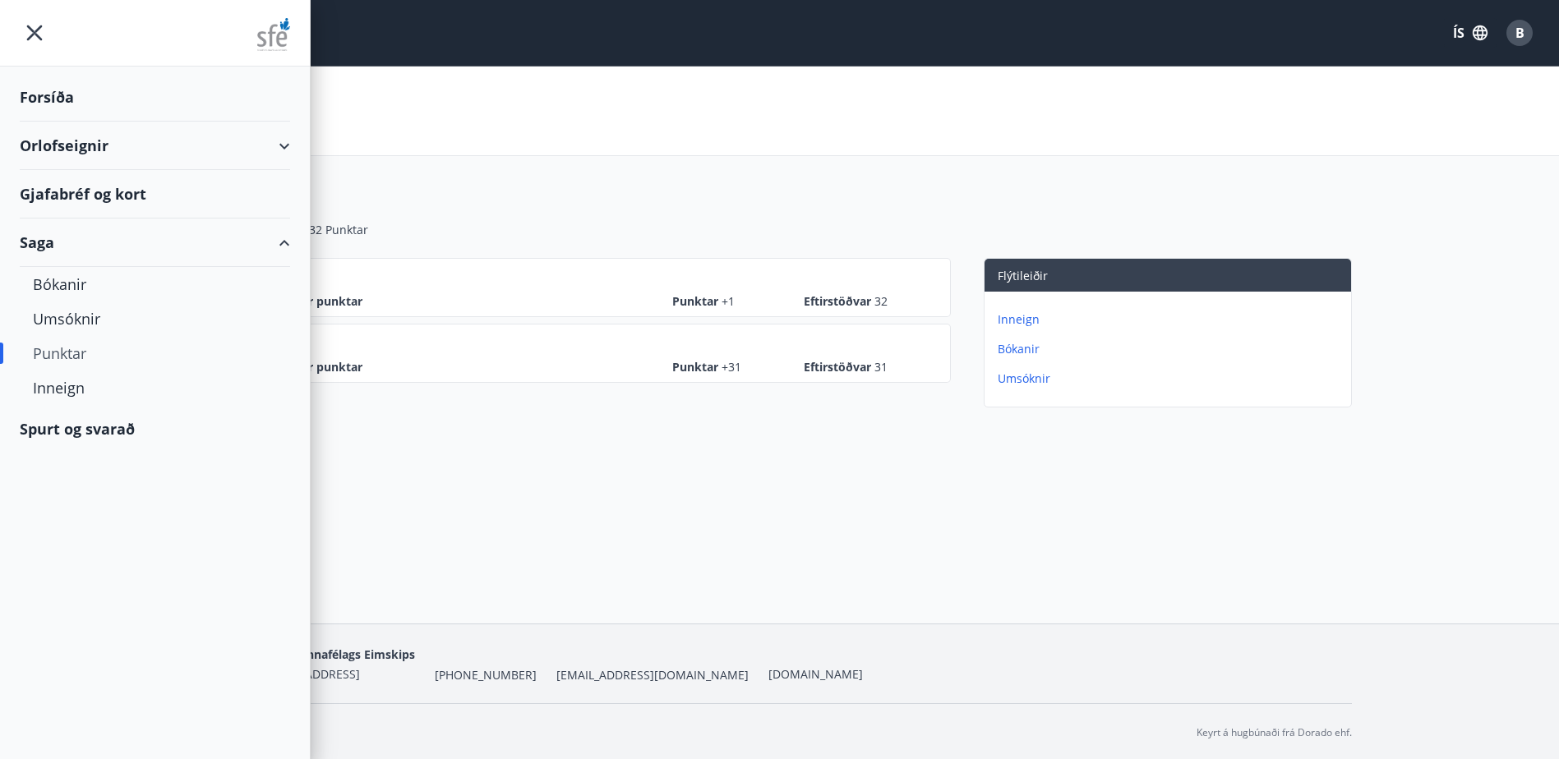
click at [274, 145] on div "Orlofseignir" at bounding box center [155, 146] width 270 height 48
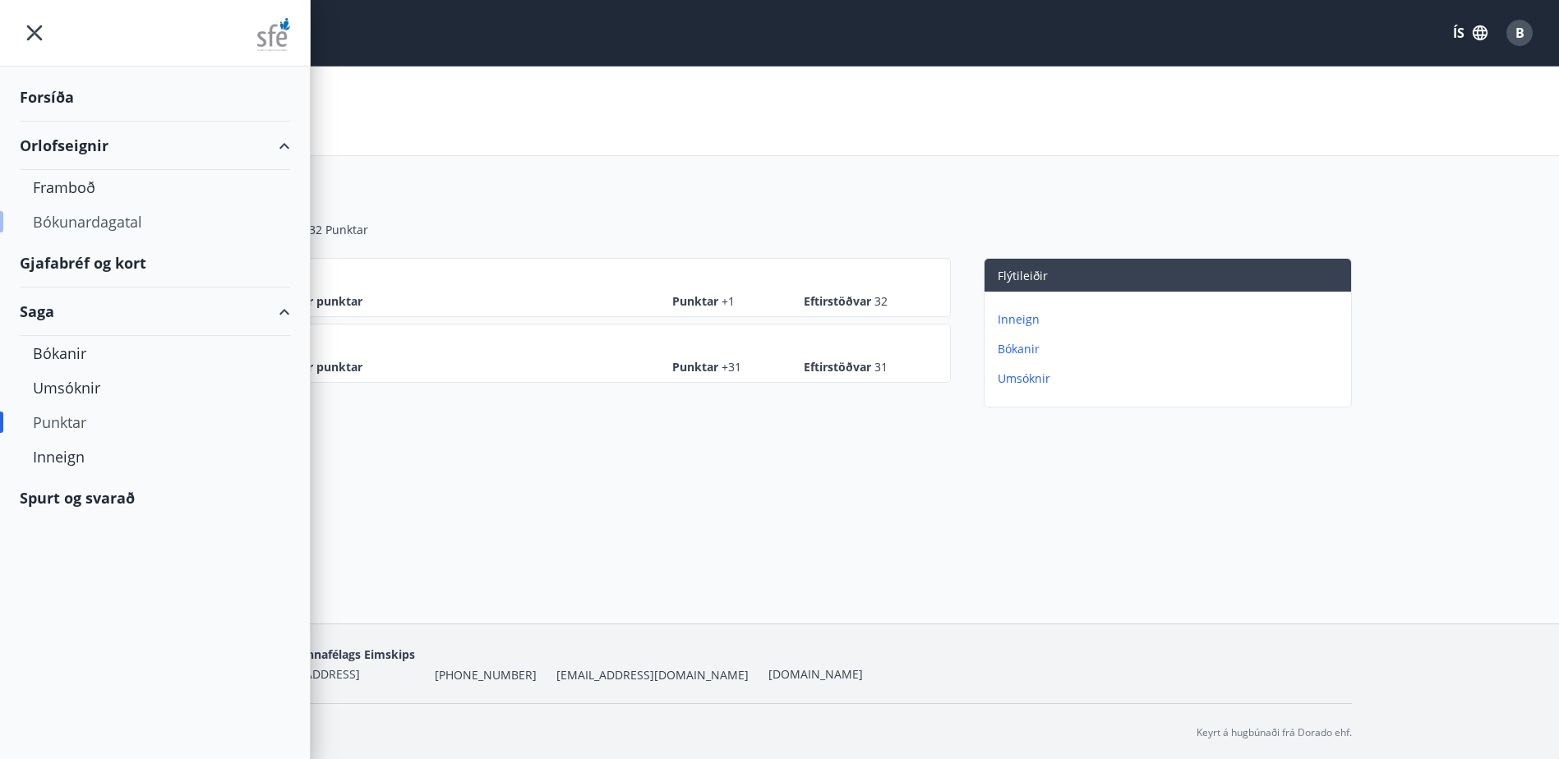
click at [40, 210] on div "Bókunardagatal" at bounding box center [155, 222] width 244 height 35
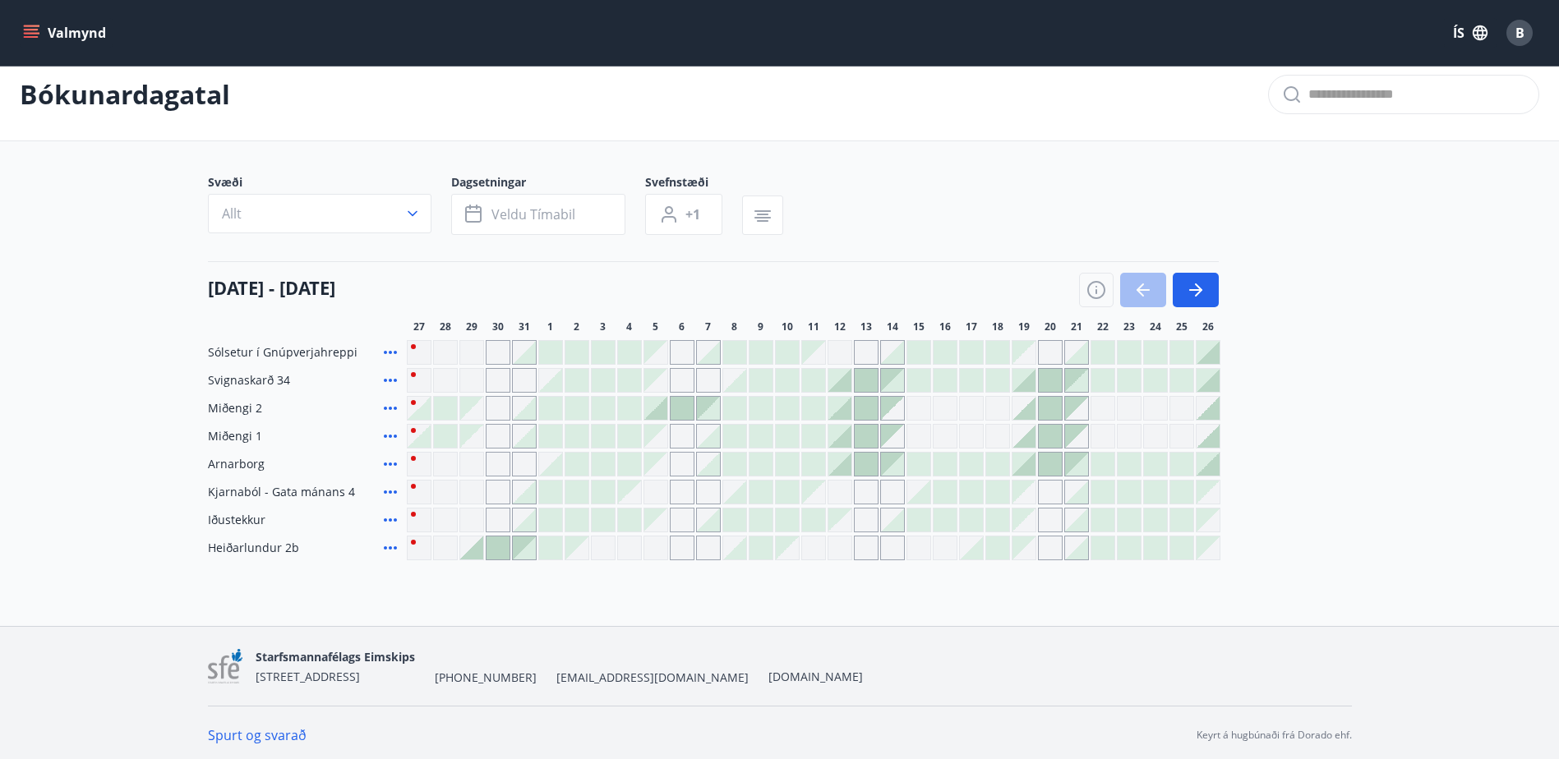
scroll to position [22, 0]
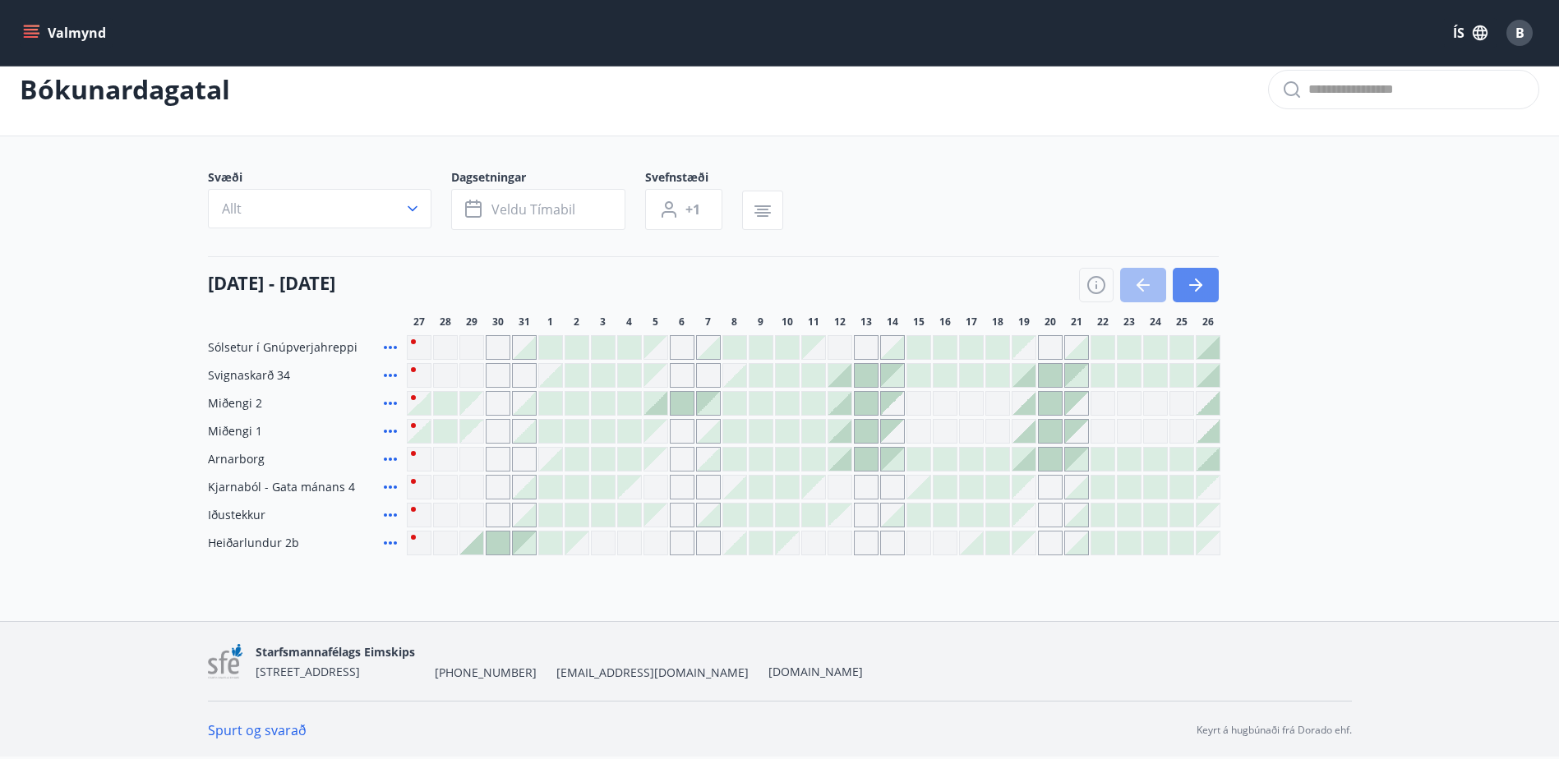
click at [1202, 298] on button "button" at bounding box center [1196, 285] width 46 height 35
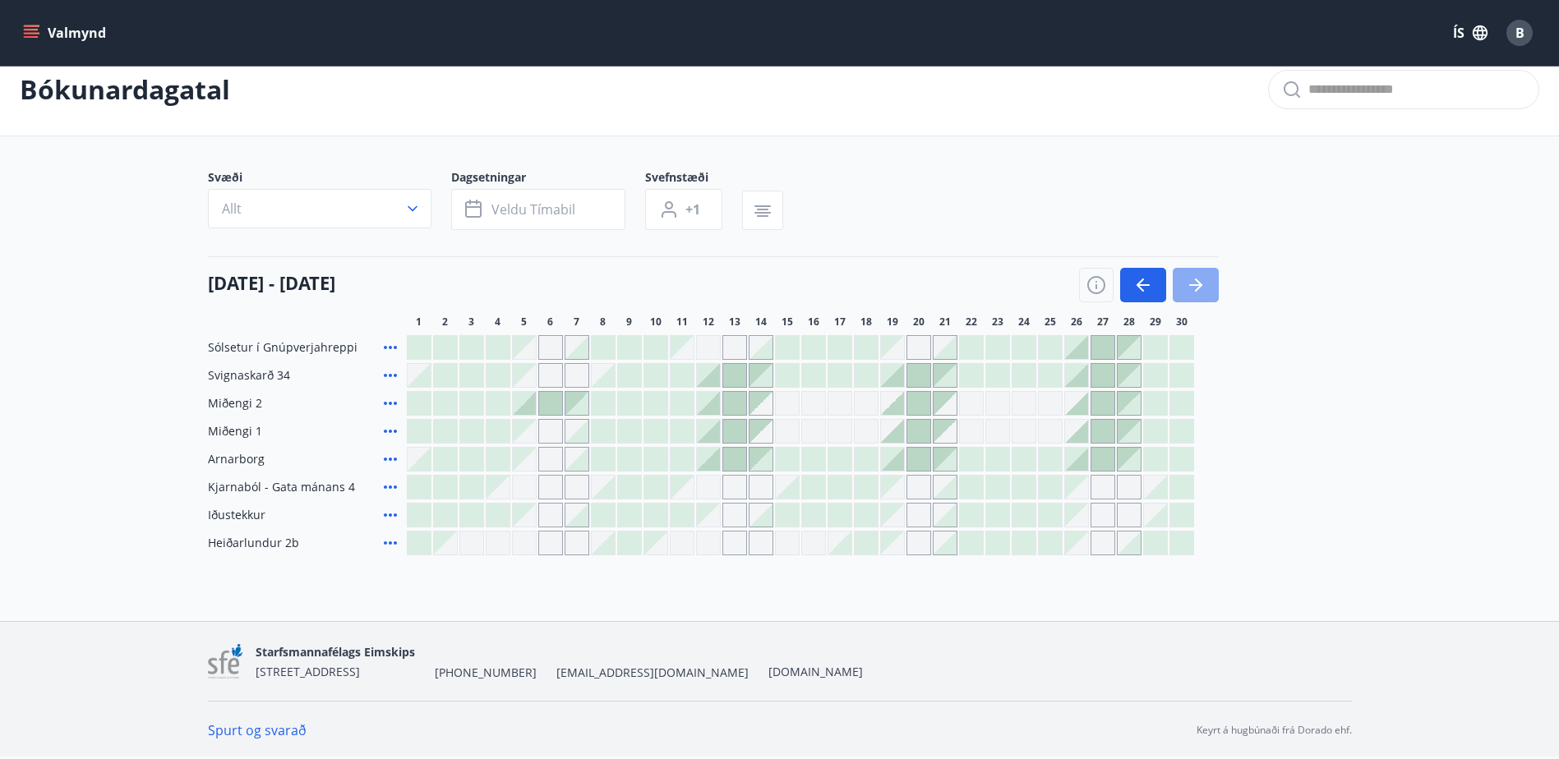
click at [1202, 298] on button "button" at bounding box center [1196, 285] width 46 height 35
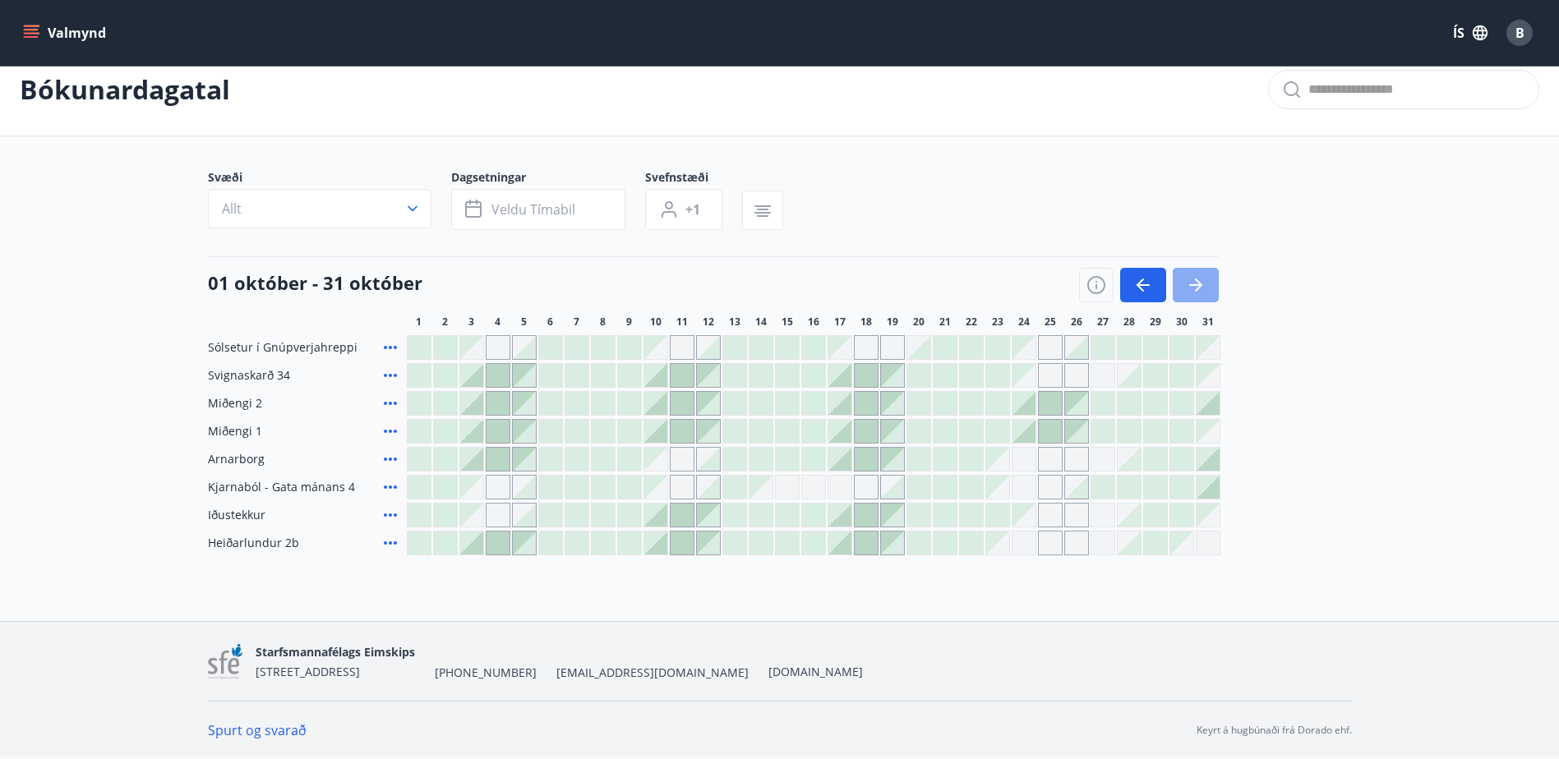
click at [1202, 298] on button "button" at bounding box center [1196, 285] width 46 height 35
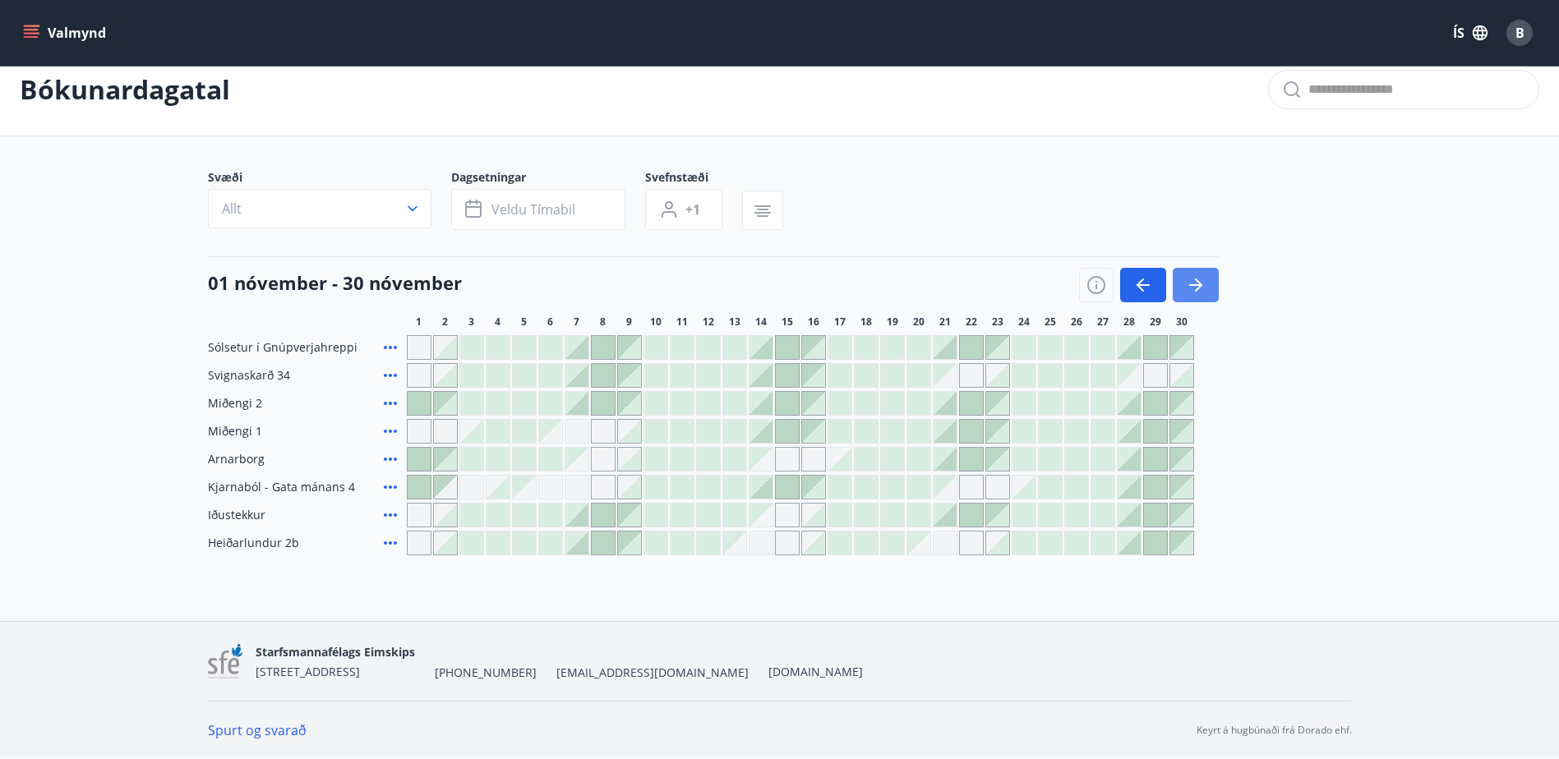
click at [1189, 273] on button "button" at bounding box center [1196, 285] width 46 height 35
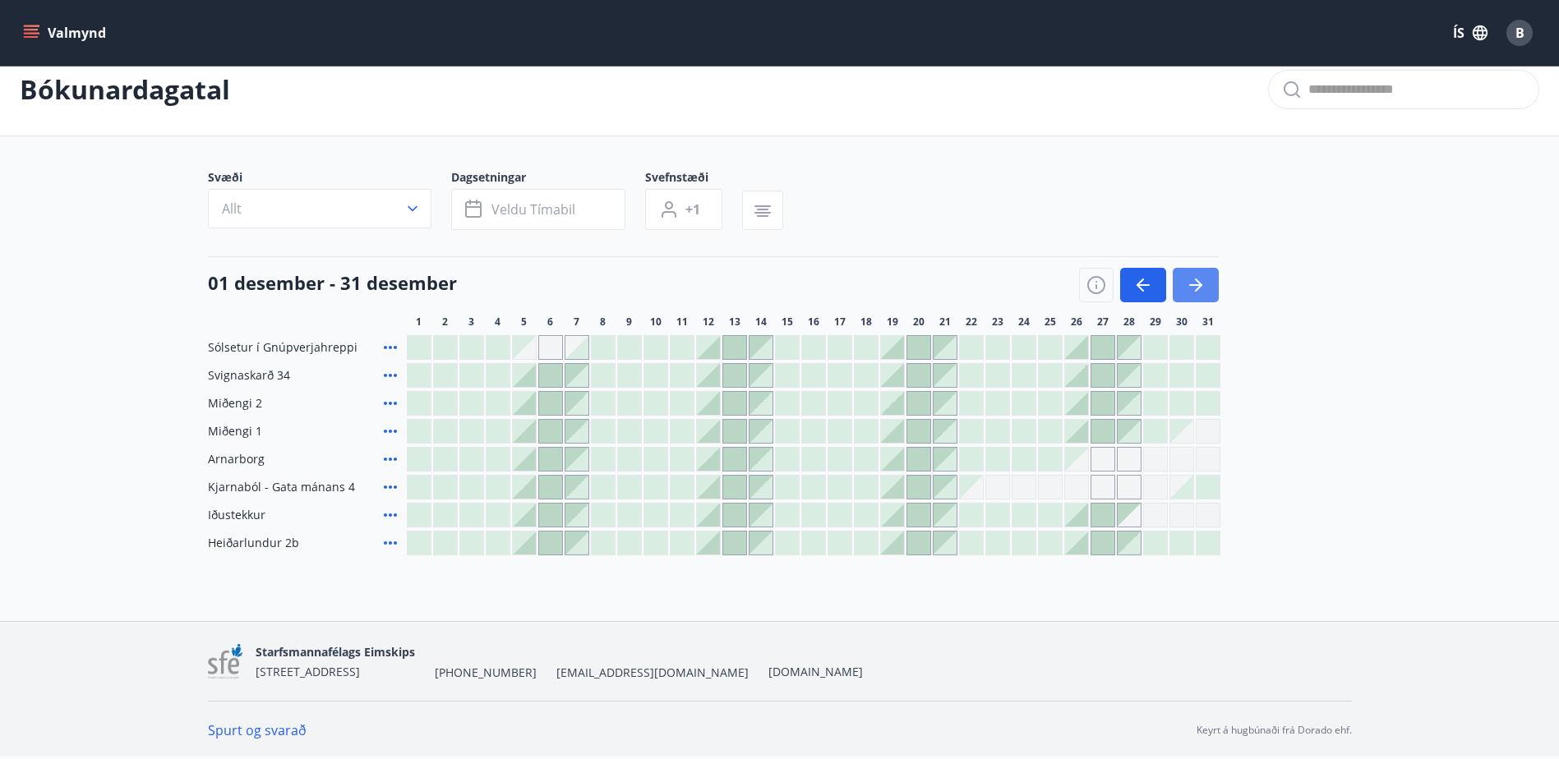
click at [1189, 273] on button "button" at bounding box center [1196, 285] width 46 height 35
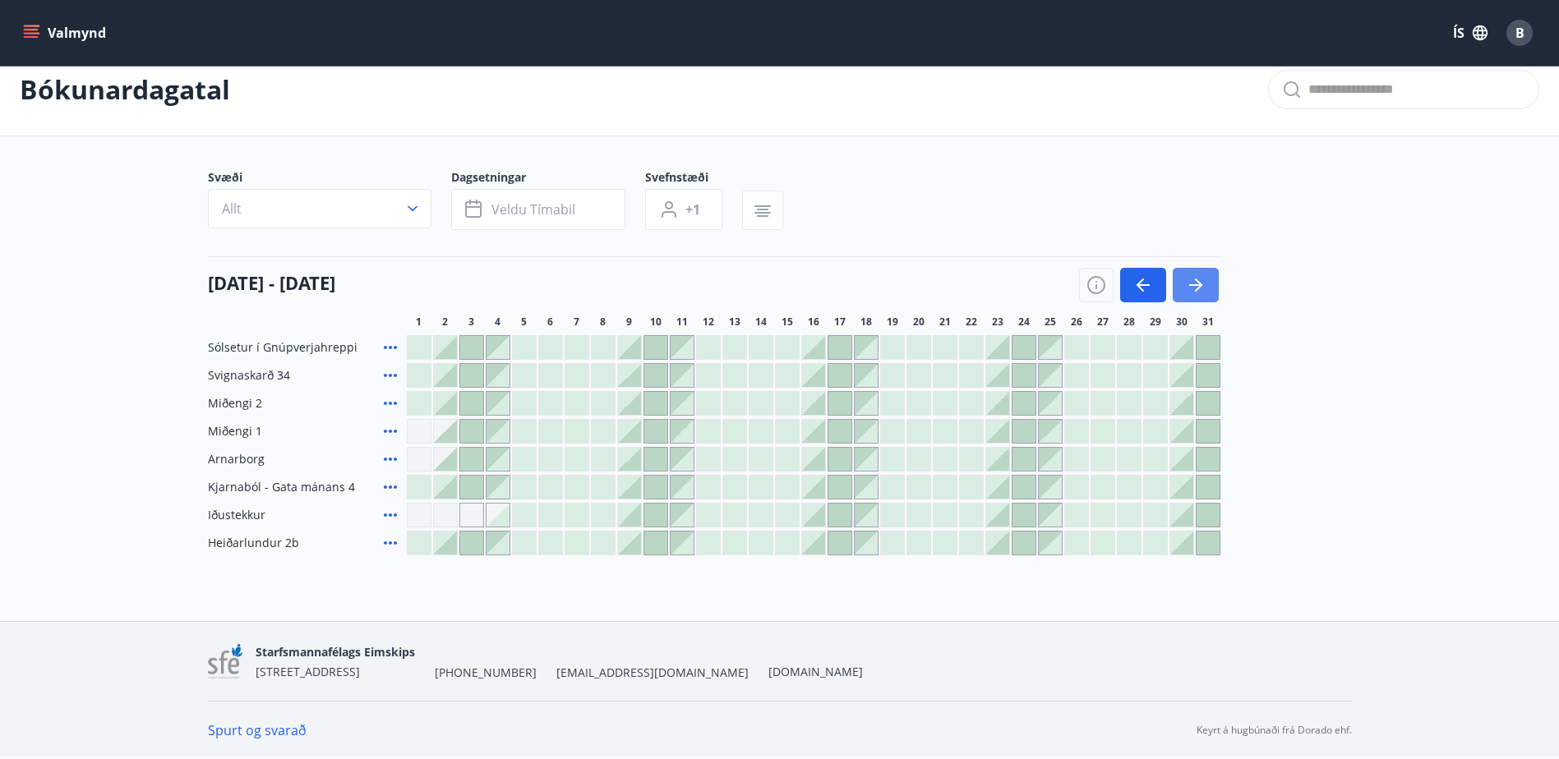
click at [1189, 273] on button "button" at bounding box center [1196, 285] width 46 height 35
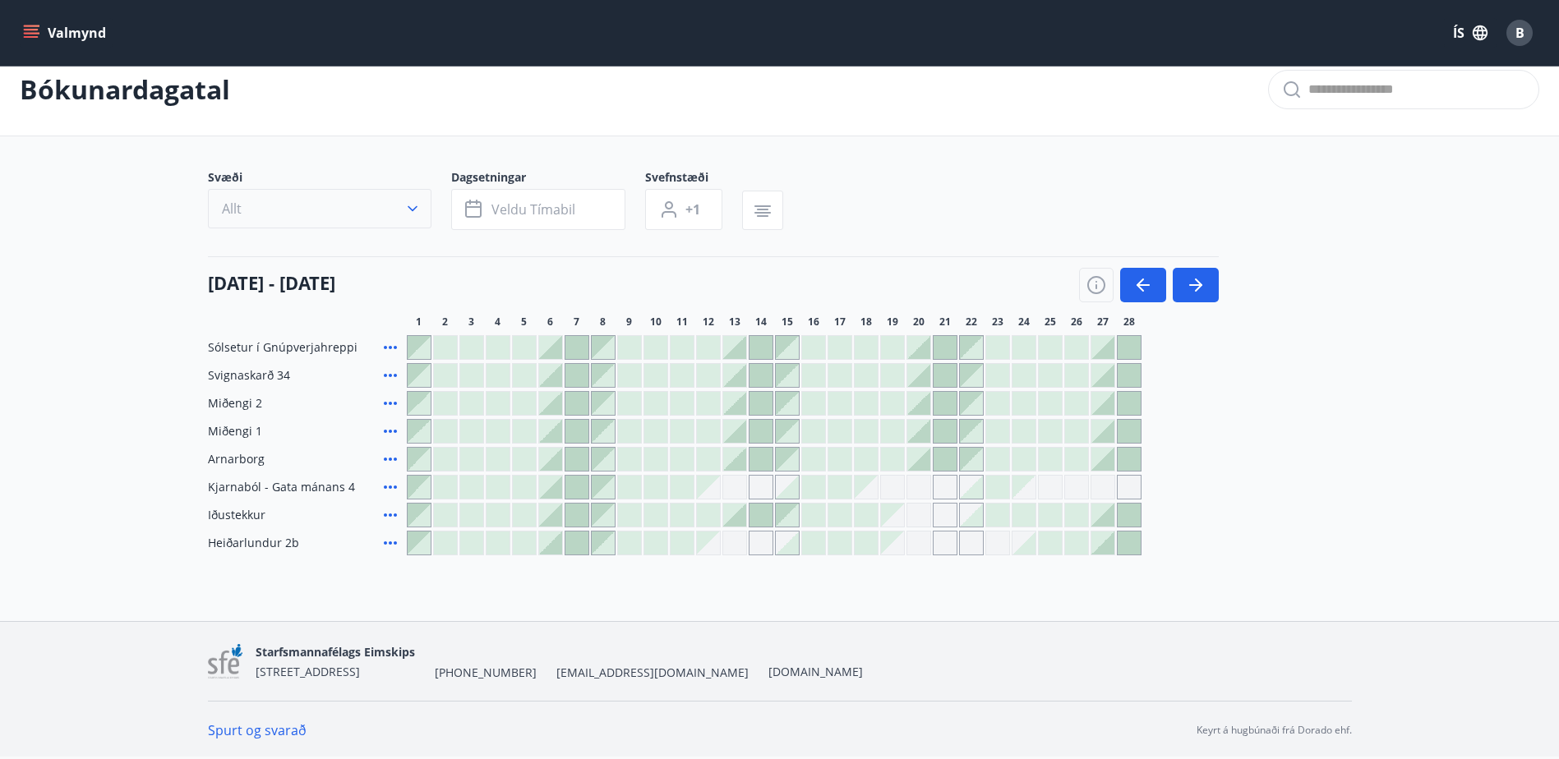
click at [372, 207] on button "Allt" at bounding box center [320, 208] width 224 height 39
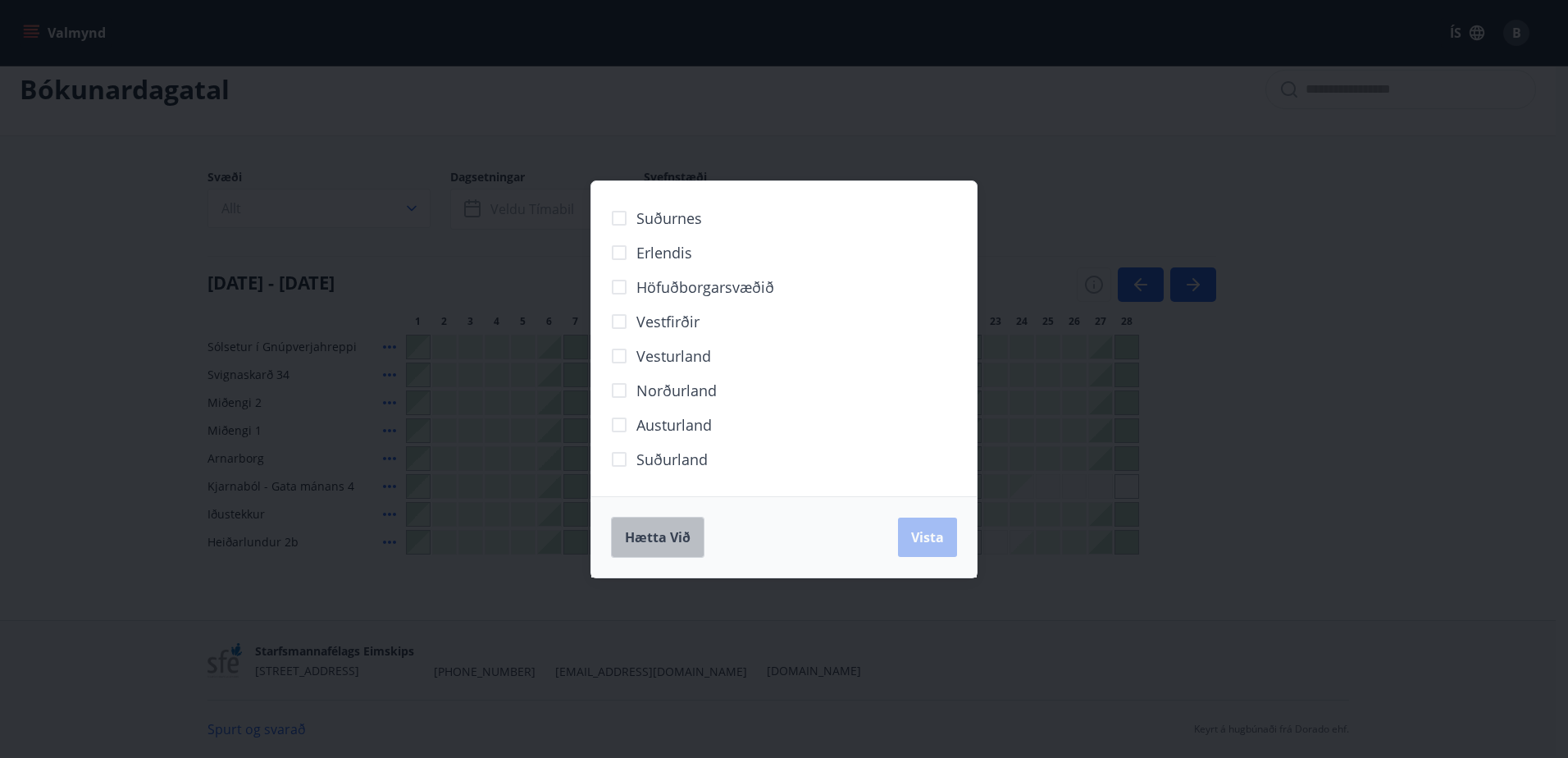
click at [615, 543] on button "Hætta við" at bounding box center [658, 537] width 94 height 41
